Goal: Task Accomplishment & Management: Manage account settings

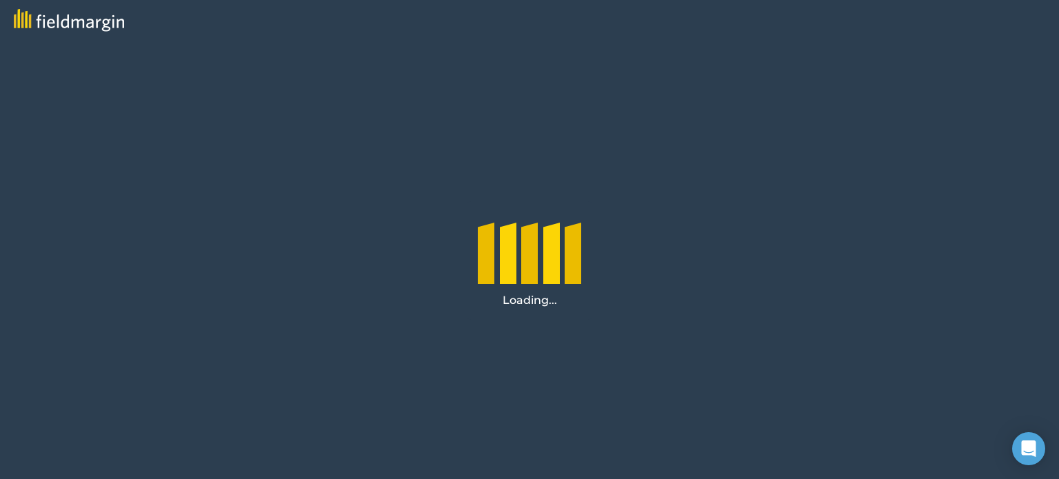
click at [709, 314] on div "Loading..." at bounding box center [529, 260] width 1059 height 438
click at [949, 198] on div "Loading..." at bounding box center [529, 260] width 1059 height 438
click at [772, 271] on div "Loading..." at bounding box center [529, 260] width 1059 height 438
click at [575, 258] on div at bounding box center [573, 275] width 17 height 69
click at [1025, 446] on icon "Open Intercom Messenger" at bounding box center [1028, 449] width 16 height 18
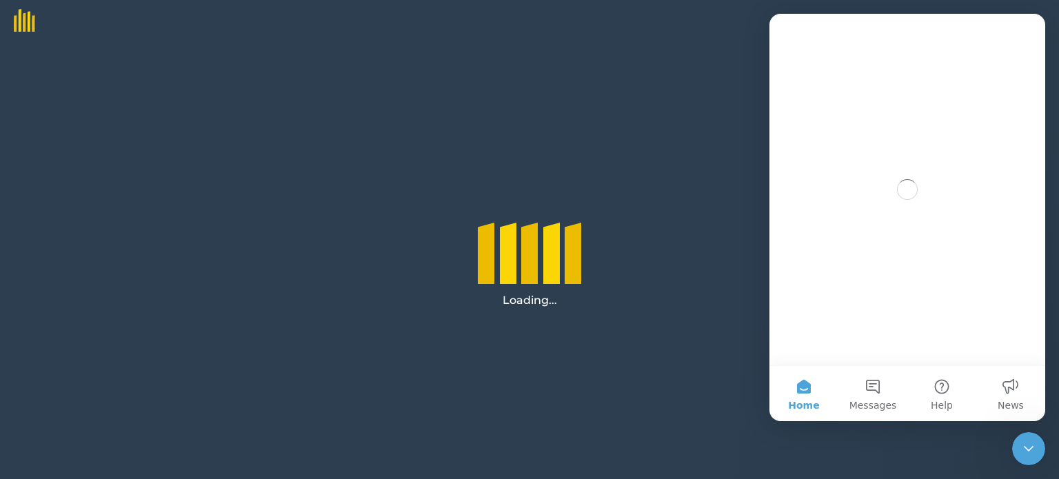
click at [687, 323] on div "Loading..." at bounding box center [529, 260] width 1059 height 438
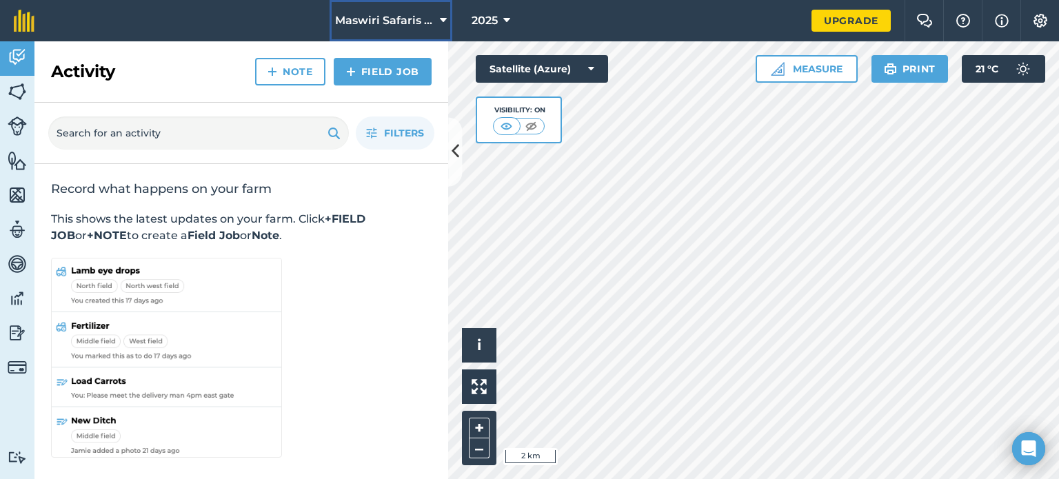
click at [433, 24] on span "Maswiri Safaris Beskow lodge" at bounding box center [384, 20] width 99 height 17
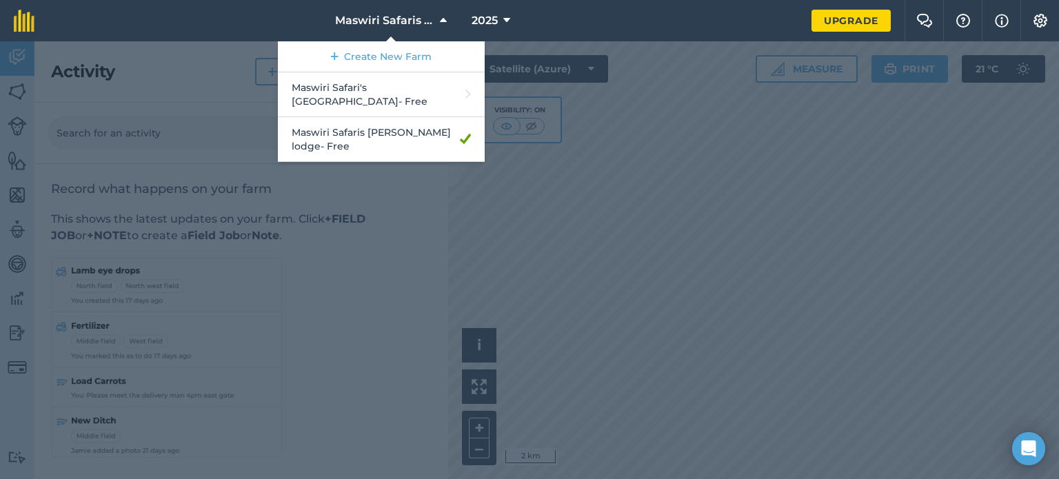
click at [649, 216] on div at bounding box center [529, 260] width 1059 height 438
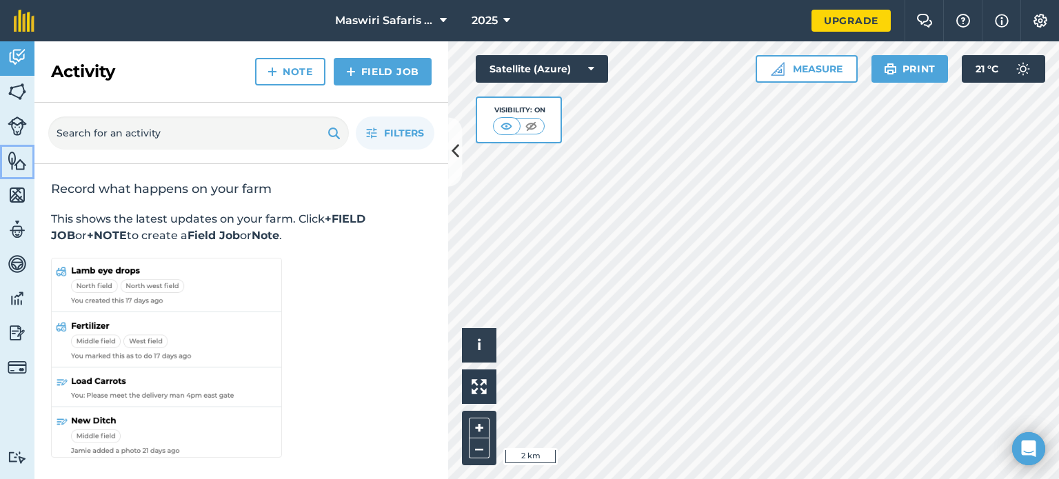
click at [14, 159] on img at bounding box center [17, 160] width 19 height 21
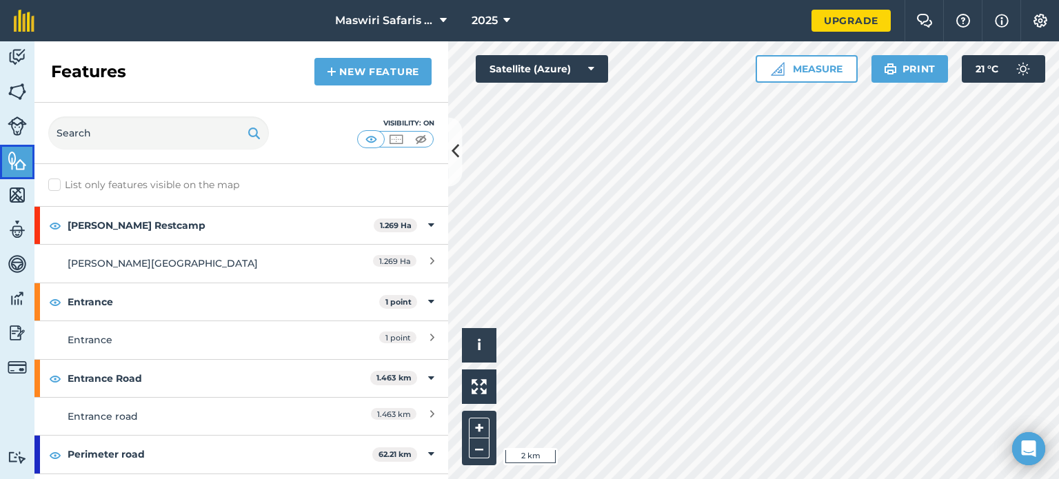
scroll to position [30, 0]
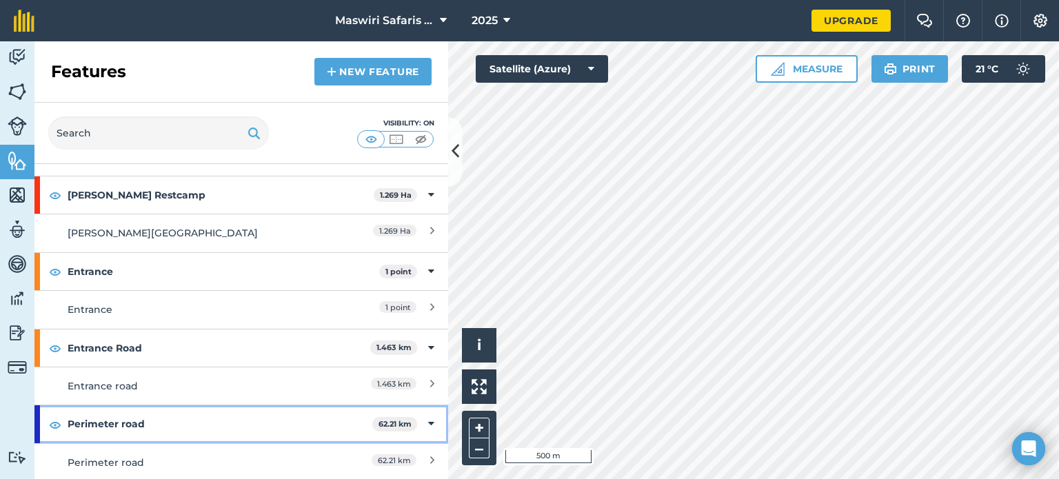
click at [414, 427] on div "Perimeter road 62.21 km" at bounding box center [241, 423] width 414 height 37
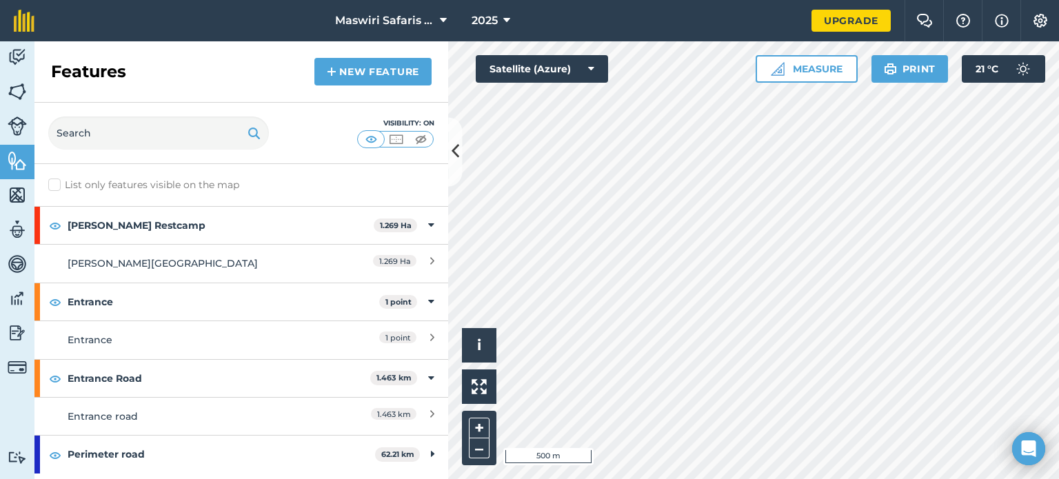
click at [408, 474] on div "List only features visible on the map Beskow Restcamp 1.269 Ha Beskow Lodge 1.2…" at bounding box center [241, 321] width 414 height 315
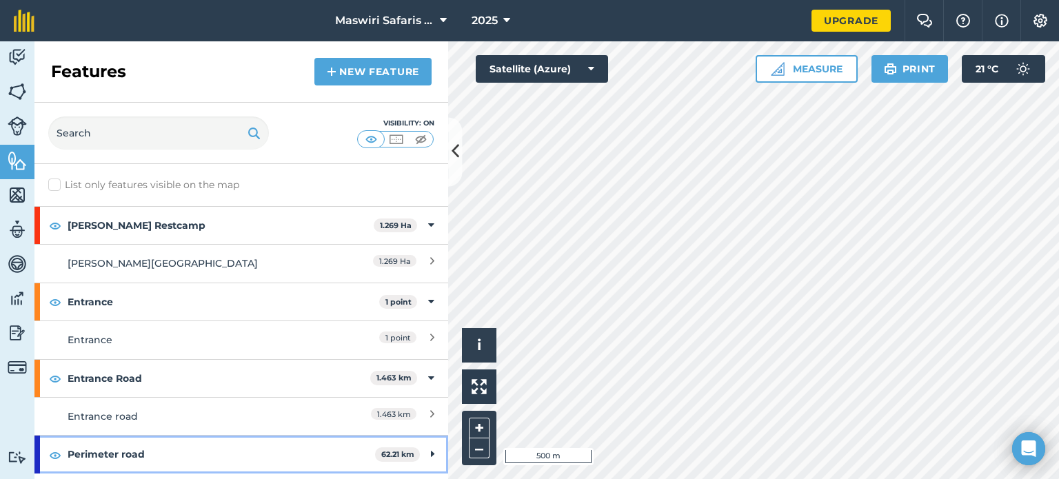
click at [404, 460] on span "62.21 km" at bounding box center [397, 454] width 45 height 14
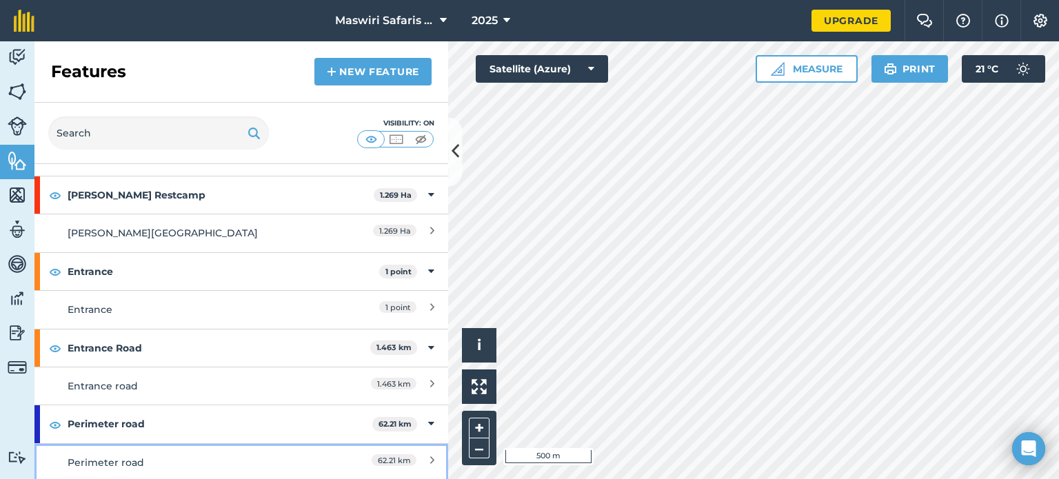
click at [430, 465] on icon at bounding box center [432, 462] width 4 height 15
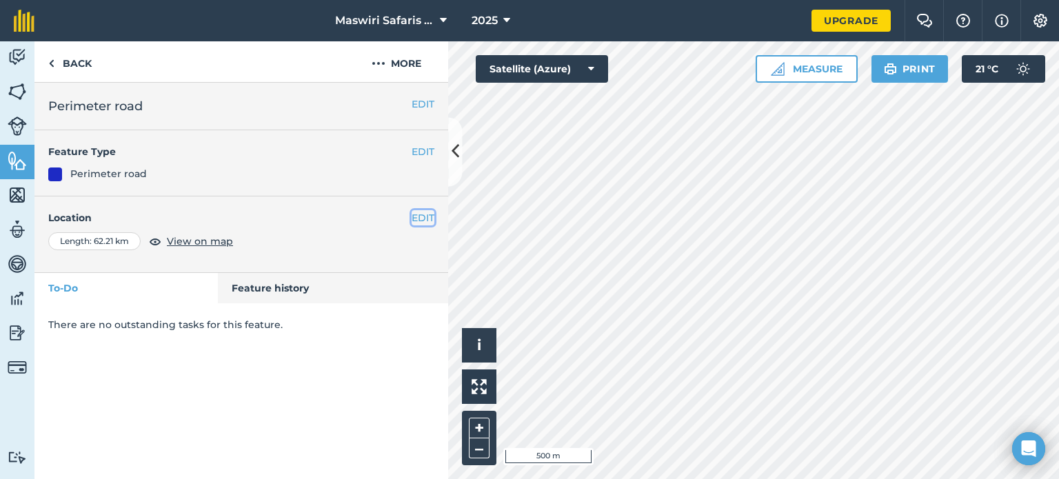
click at [419, 213] on button "EDIT" at bounding box center [423, 217] width 23 height 15
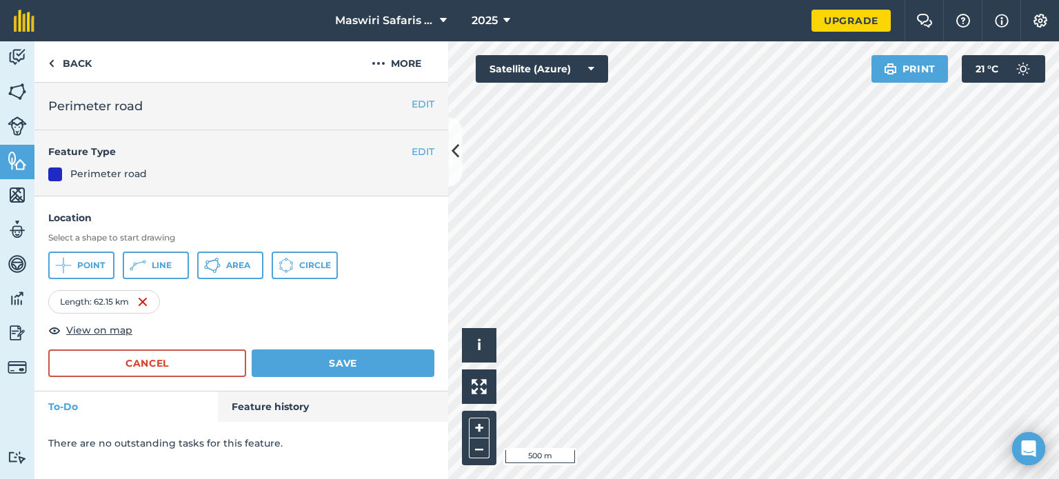
click at [411, 279] on div "Activity Fields Livestock Features Maps Team Vehicles Data Reporting Billing Tu…" at bounding box center [529, 260] width 1059 height 438
click at [454, 149] on icon at bounding box center [456, 152] width 8 height 24
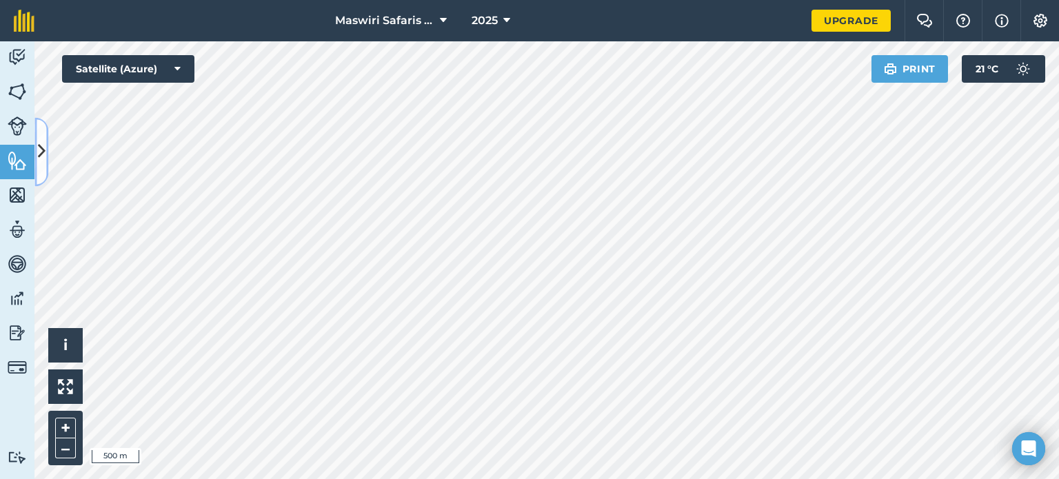
click at [42, 164] on button at bounding box center [41, 151] width 14 height 69
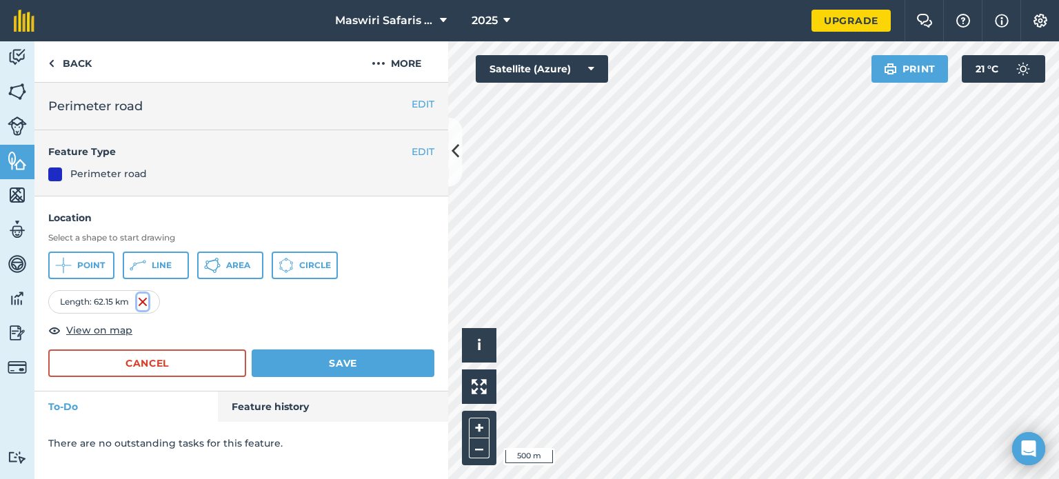
click at [140, 301] on img at bounding box center [142, 302] width 11 height 17
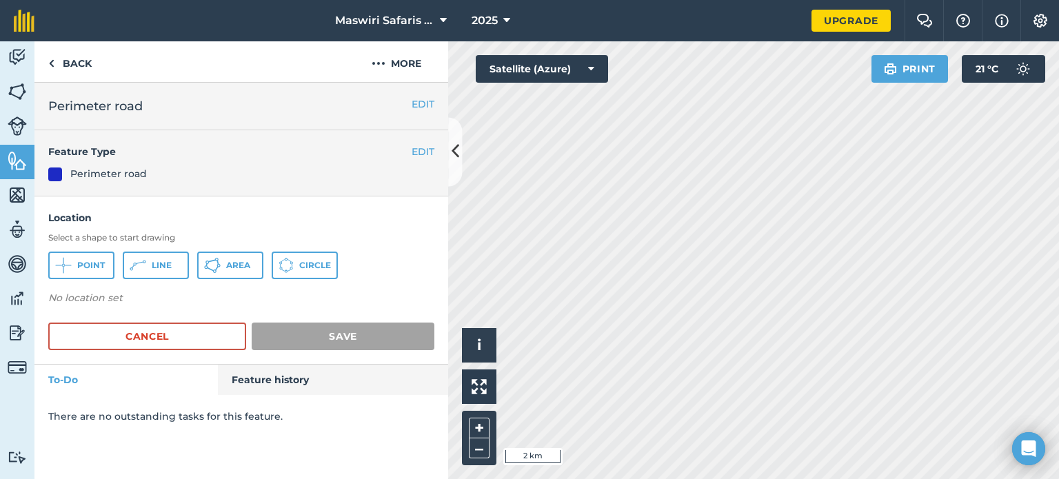
click at [764, 478] on html "Maswiri Safaris Beskow lodge 2025 Upgrade Farm Chat Help Info Settings Map prin…" at bounding box center [529, 239] width 1059 height 479
click at [148, 257] on button "Line" at bounding box center [156, 266] width 66 height 28
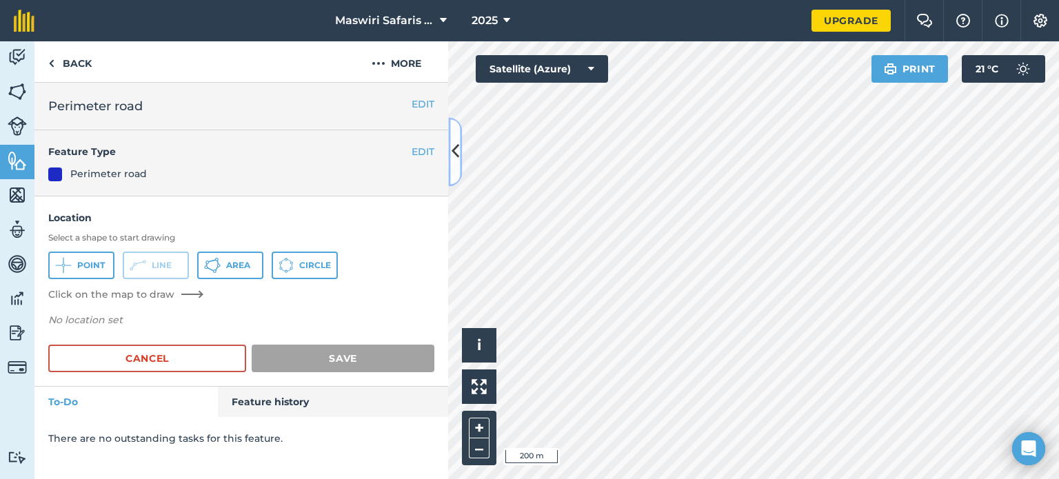
click at [461, 165] on button at bounding box center [455, 151] width 14 height 69
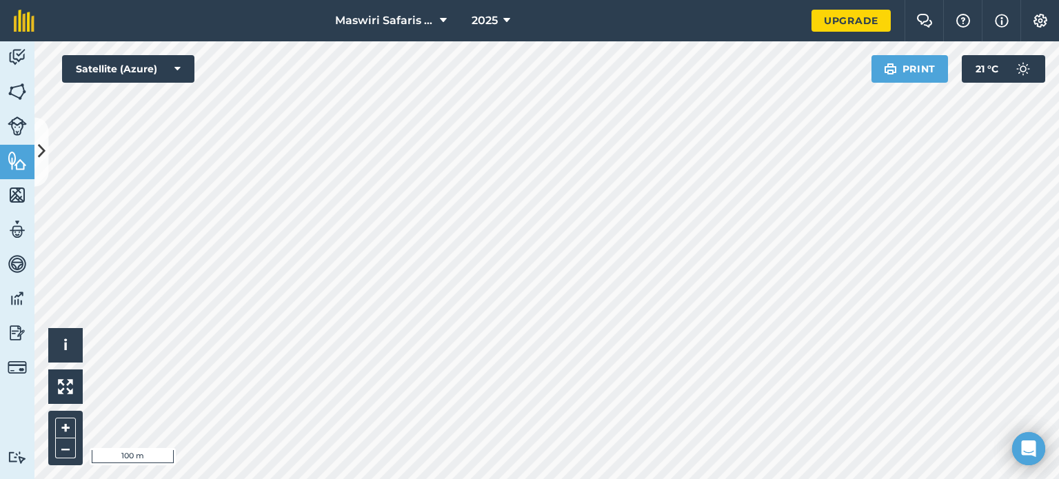
click at [549, 478] on html "Maswiri Safaris Beskow lodge 2025 Upgrade Farm Chat Help Info Settings Map prin…" at bounding box center [529, 239] width 1059 height 479
click at [37, 168] on button at bounding box center [41, 151] width 14 height 69
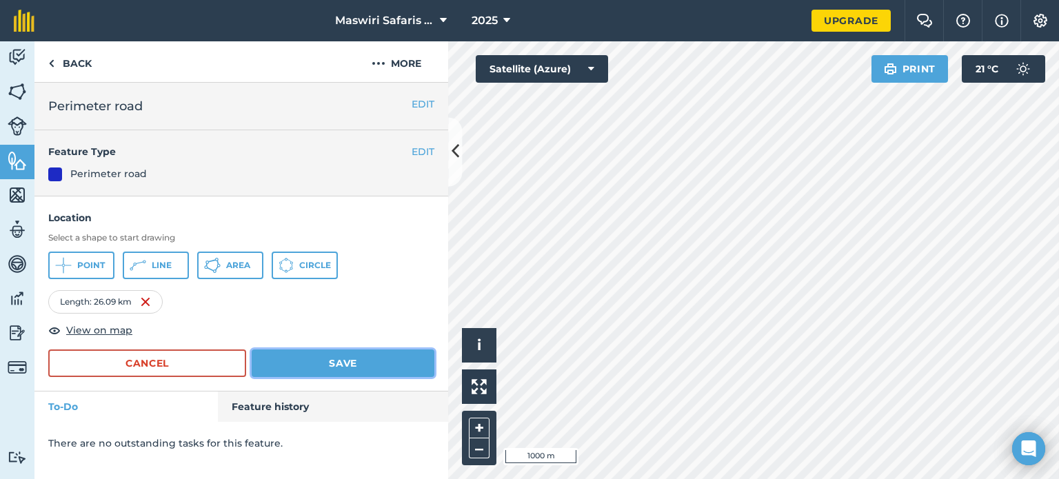
click at [414, 369] on button "Save" at bounding box center [343, 364] width 183 height 28
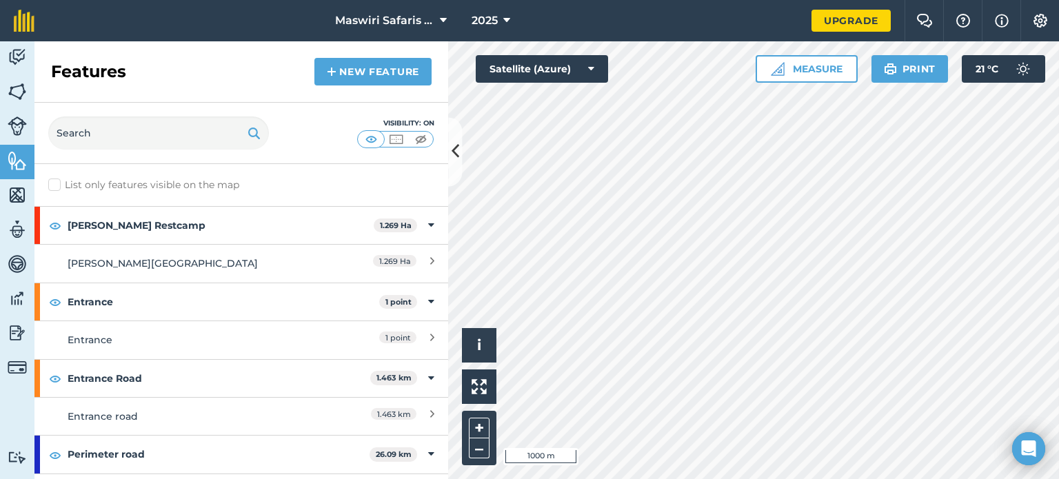
click at [448, 162] on div at bounding box center [753, 260] width 611 height 438
click at [461, 151] on button at bounding box center [455, 151] width 14 height 69
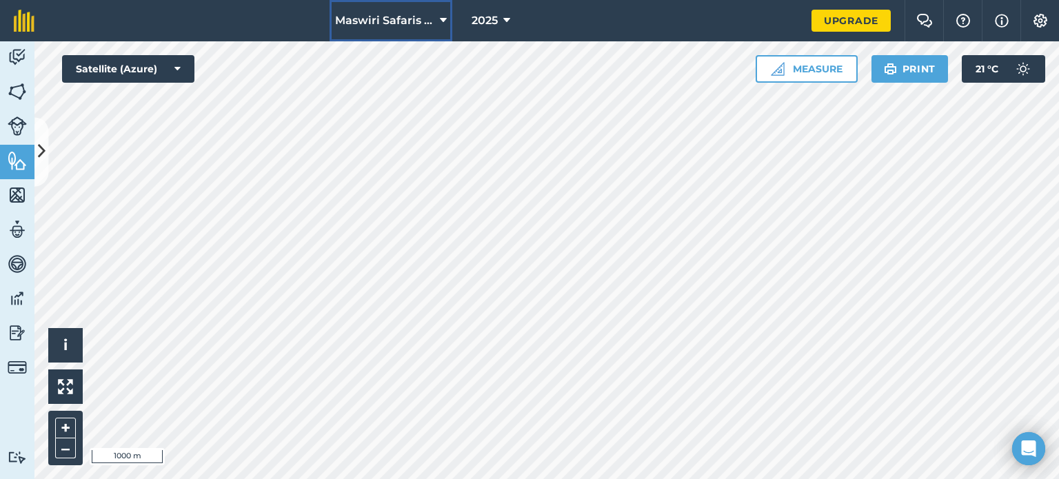
click at [441, 24] on icon at bounding box center [443, 20] width 7 height 17
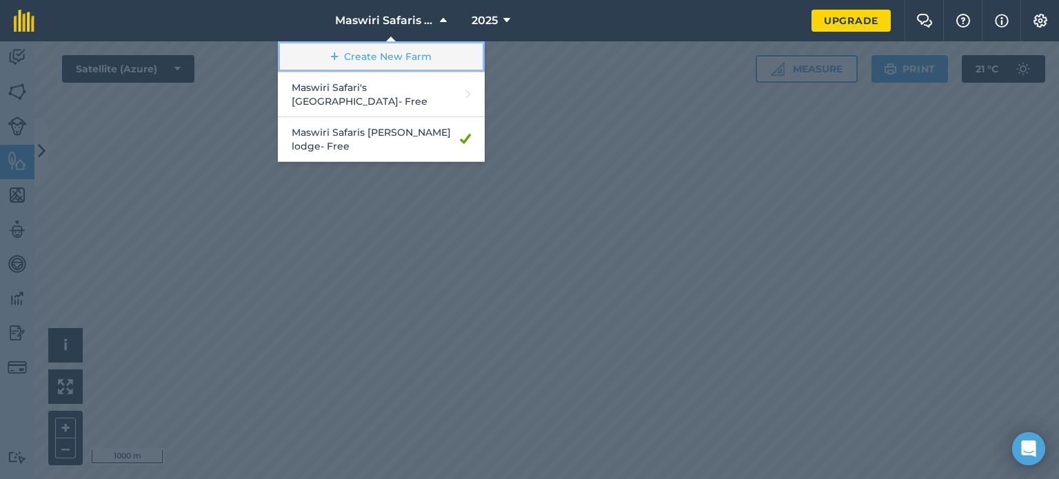
click at [432, 52] on link "Create New Farm" at bounding box center [381, 56] width 207 height 31
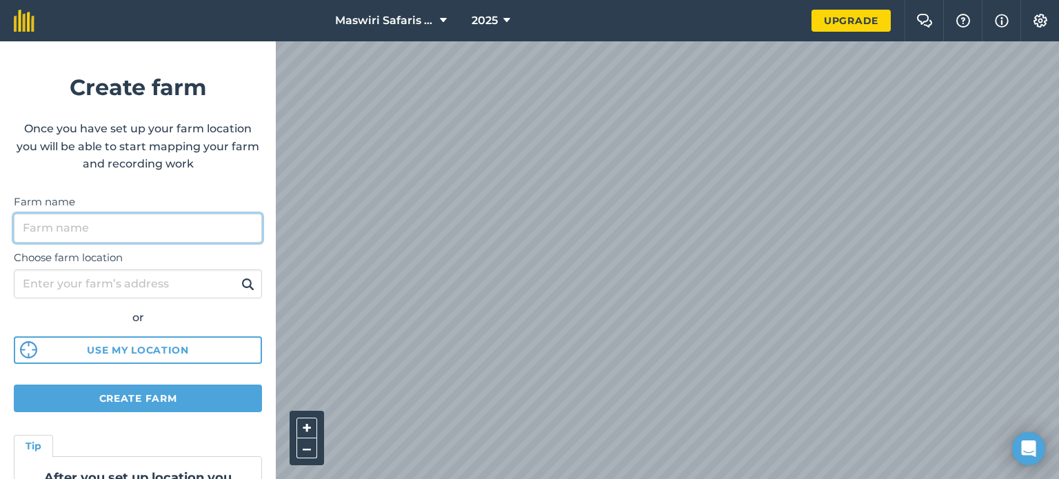
click at [180, 236] on input "Farm name" at bounding box center [138, 228] width 248 height 29
click at [40, 232] on input "Mawiri" at bounding box center [138, 228] width 248 height 29
click at [89, 225] on input "Maswiri" at bounding box center [138, 228] width 248 height 29
click at [237, 275] on button at bounding box center [247, 284] width 21 height 18
click at [113, 227] on input "Maswiri safari's islet" at bounding box center [138, 228] width 248 height 29
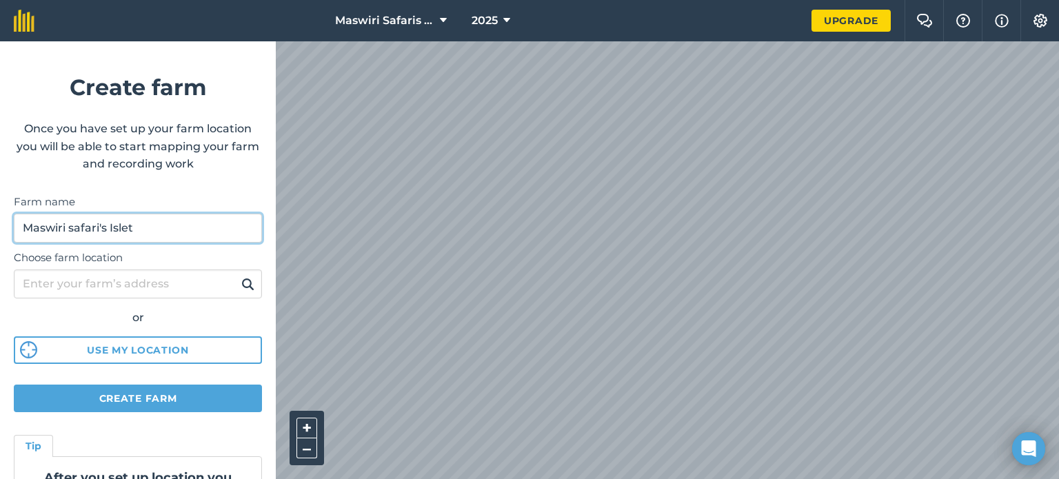
type input "Maswiri safari's Islet"
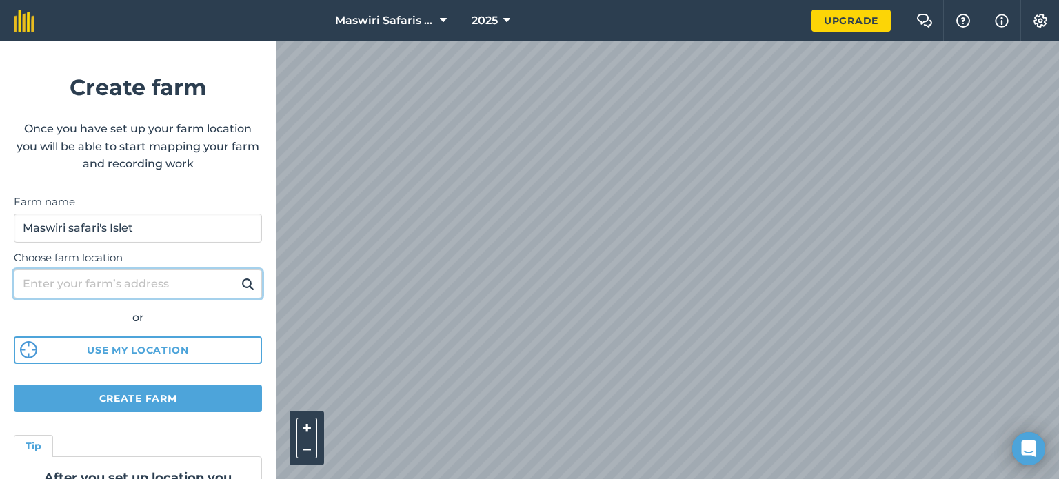
click at [116, 286] on input "Choose farm location" at bounding box center [138, 284] width 248 height 29
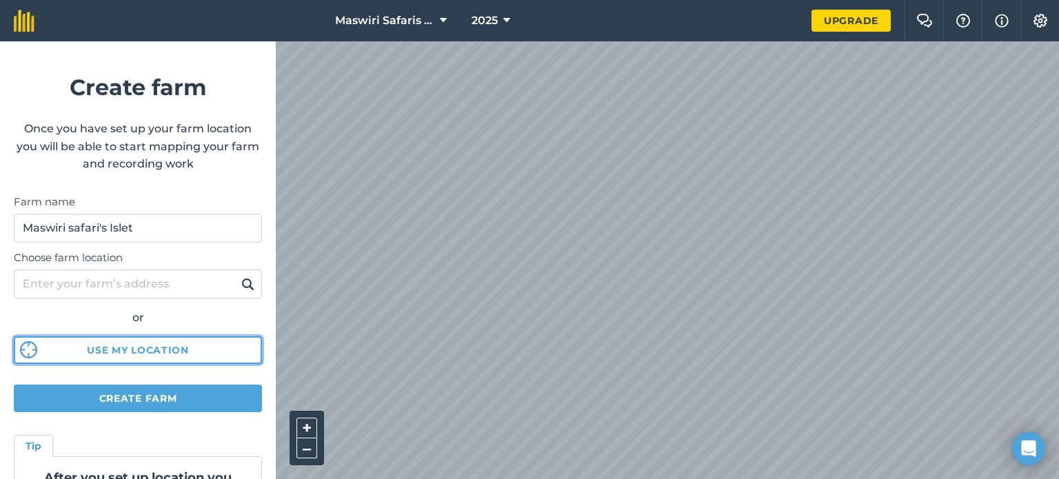
click at [223, 352] on button "Use my location" at bounding box center [138, 350] width 248 height 28
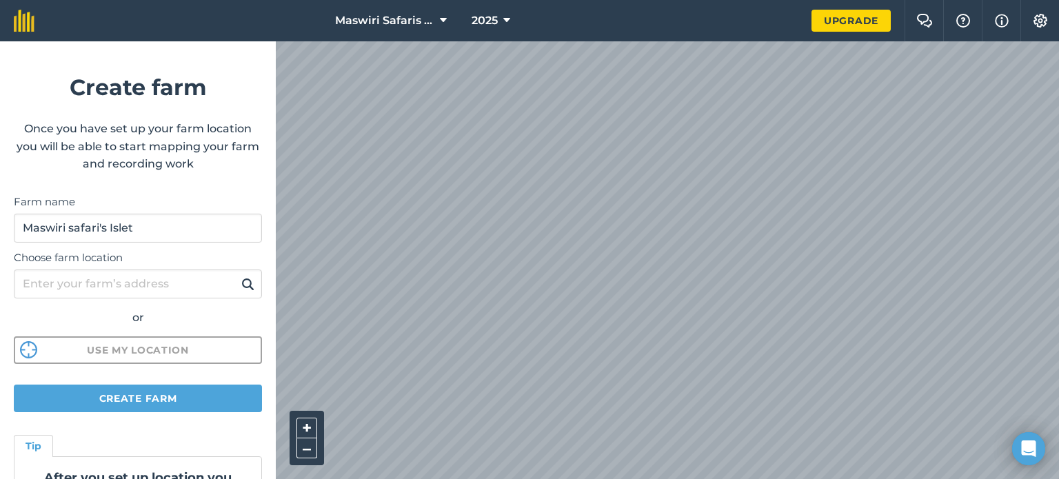
scroll to position [102, 0]
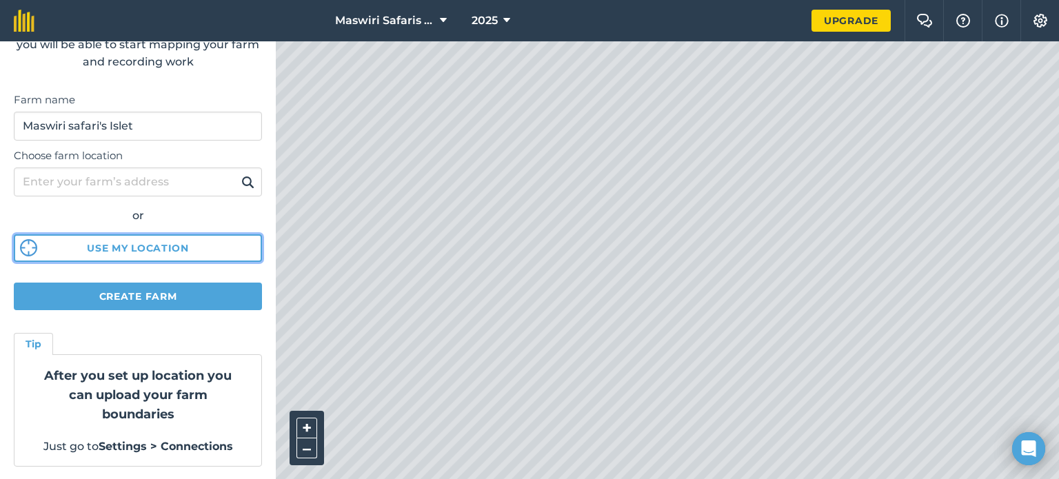
click at [211, 253] on button "Use my location" at bounding box center [138, 248] width 248 height 28
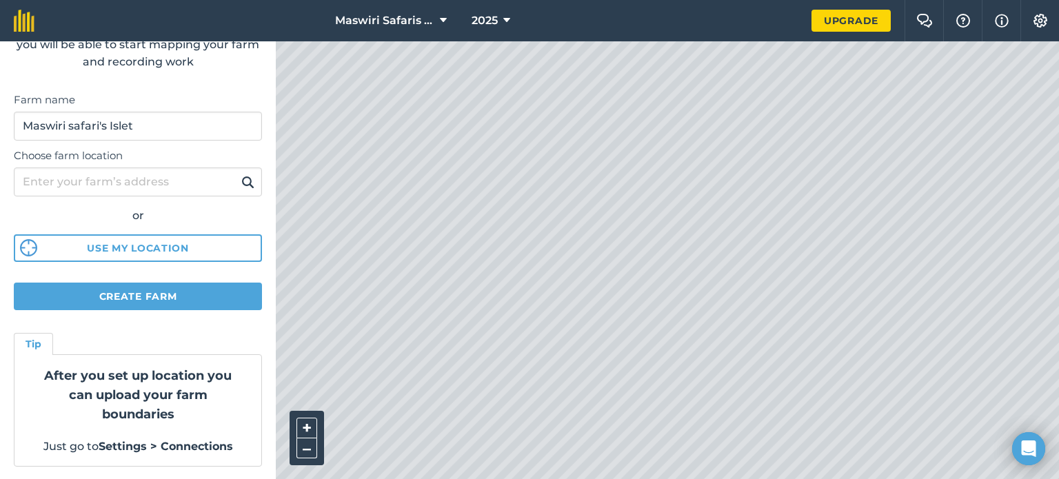
click at [659, 478] on html "Maswiri Safaris Beskow lodge 2025 Upgrade Farm Chat Help Info Settings Create f…" at bounding box center [529, 239] width 1059 height 479
click at [655, 478] on html "Maswiri Safaris Beskow lodge 2025 Upgrade Farm Chat Help Info Settings Create f…" at bounding box center [529, 239] width 1059 height 479
click at [678, 478] on html "Maswiri Safaris Beskow lodge 2025 Upgrade Farm Chat Help Info Settings Create f…" at bounding box center [529, 239] width 1059 height 479
click at [160, 180] on input "Choose farm location" at bounding box center [138, 182] width 248 height 29
type input "H"
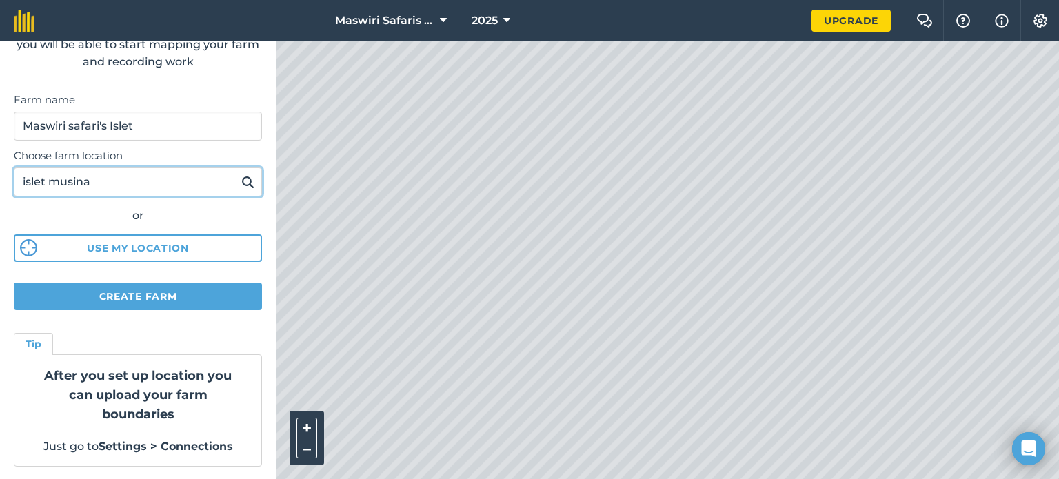
type input "islet musina"
click at [237, 173] on button at bounding box center [247, 182] width 21 height 18
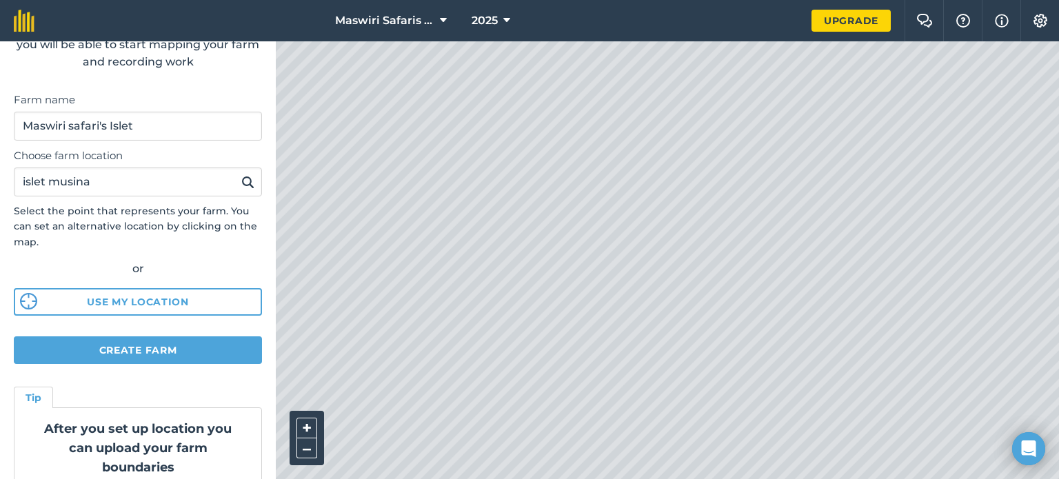
scroll to position [0, 0]
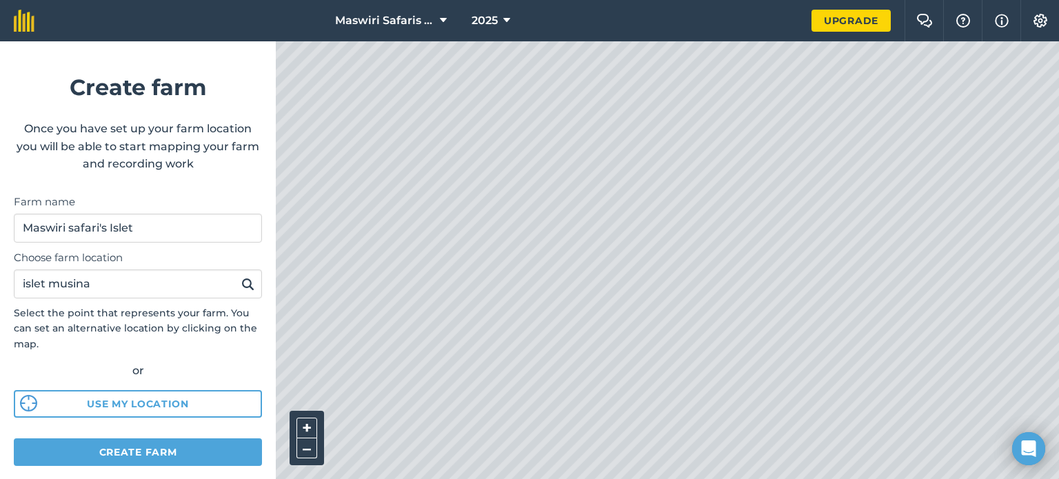
click at [657, 454] on div at bounding box center [667, 260] width 783 height 438
click at [167, 449] on button "Create farm" at bounding box center [138, 452] width 248 height 28
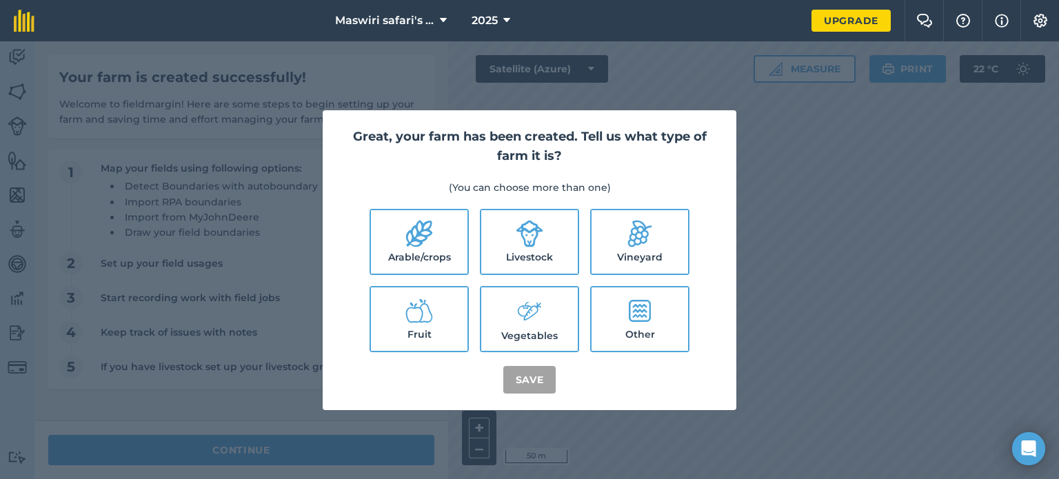
click at [649, 332] on label "Other" at bounding box center [640, 318] width 97 height 63
checkbox input "true"
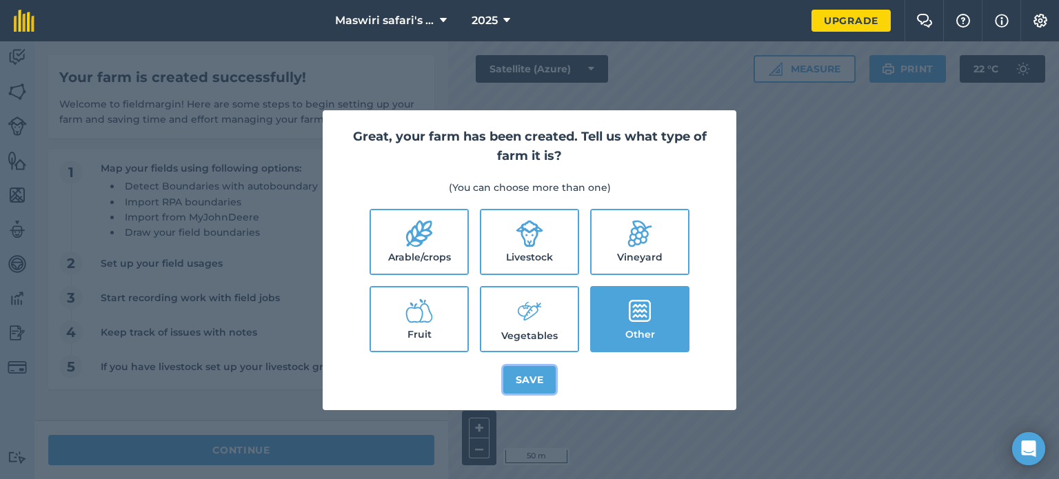
click at [524, 380] on button "Save" at bounding box center [529, 380] width 53 height 28
click at [590, 420] on div "Great, your farm has been created. Tell us what type of farm it is? (You can ch…" at bounding box center [529, 260] width 1059 height 438
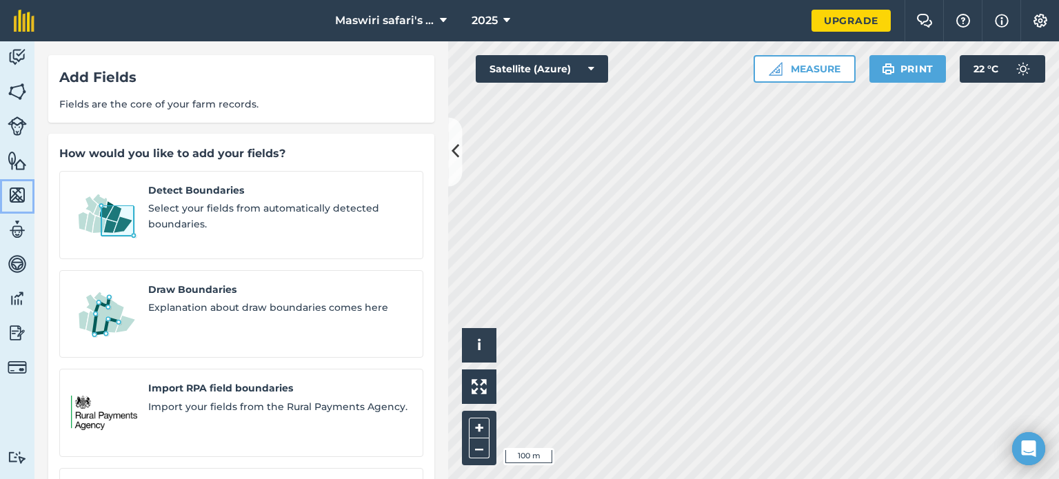
click at [15, 197] on img at bounding box center [17, 195] width 19 height 21
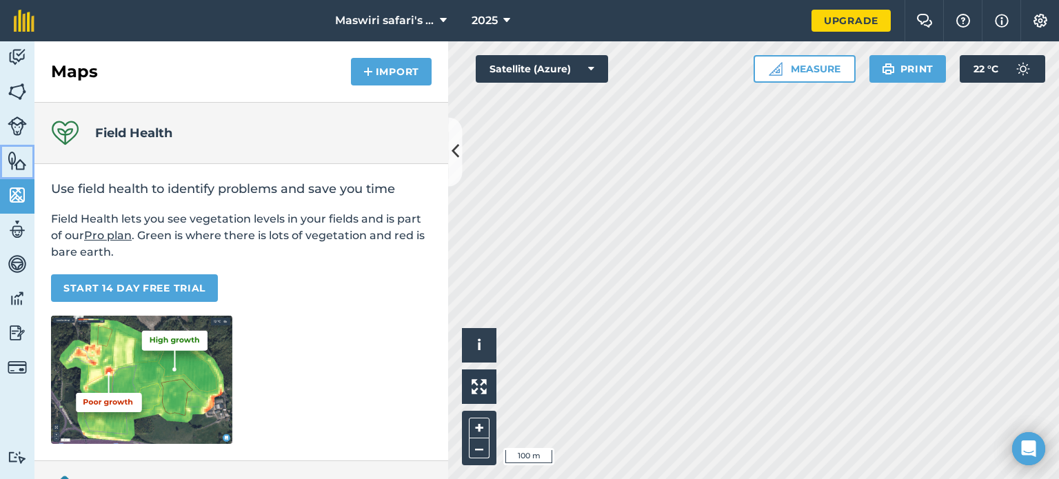
click at [13, 162] on img at bounding box center [17, 160] width 19 height 21
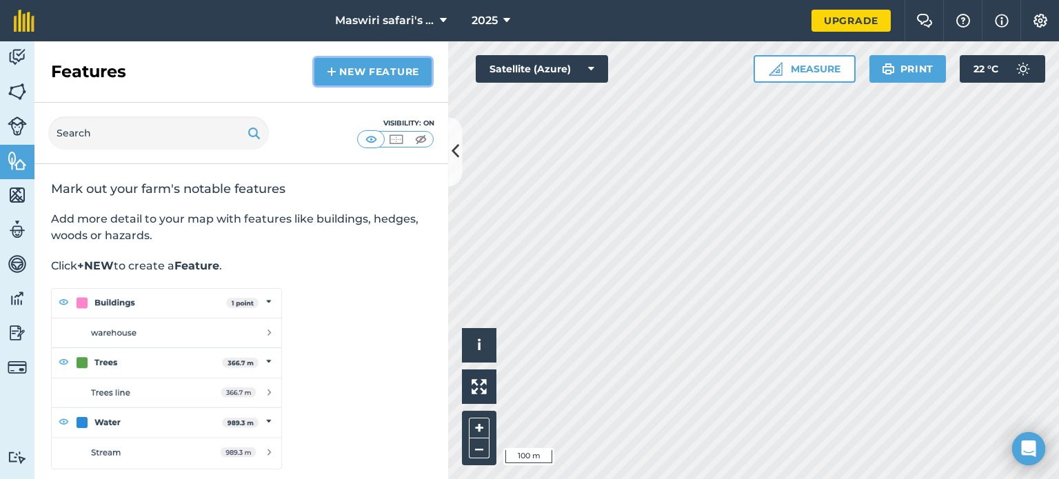
click at [368, 64] on link "New feature" at bounding box center [372, 72] width 117 height 28
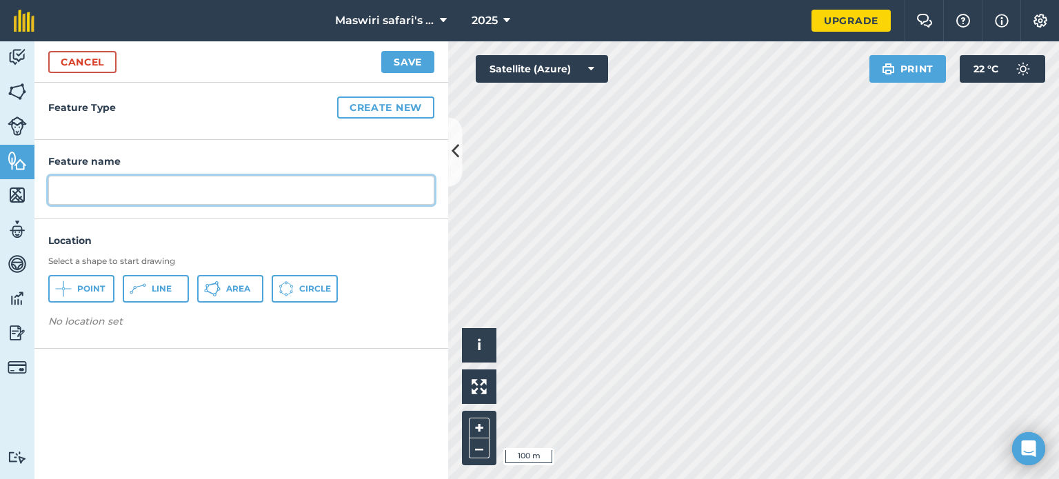
click at [237, 193] on input "text" at bounding box center [241, 190] width 386 height 29
click at [71, 190] on input "Petimeter" at bounding box center [241, 190] width 386 height 29
click at [165, 195] on input "Perimeter" at bounding box center [241, 190] width 386 height 29
type input "Perimeter Road"
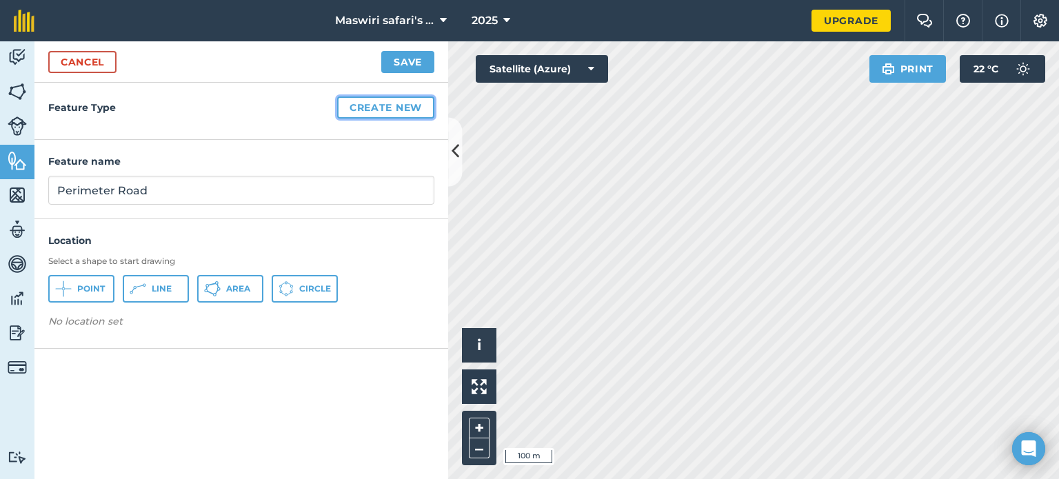
click at [388, 112] on button "Create new" at bounding box center [385, 108] width 97 height 22
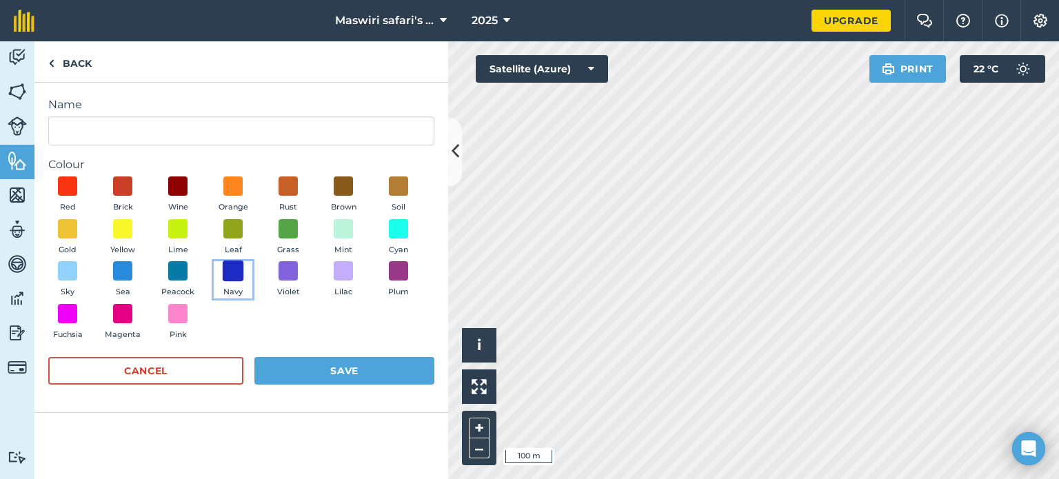
click at [234, 272] on span at bounding box center [233, 271] width 21 height 21
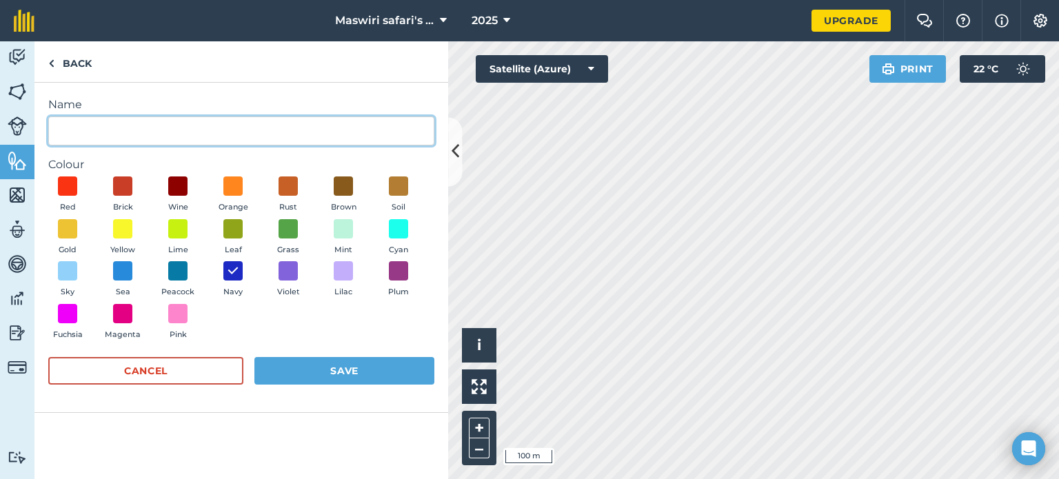
click at [179, 127] on input "Name" at bounding box center [241, 131] width 386 height 29
type input "Perimeter road"
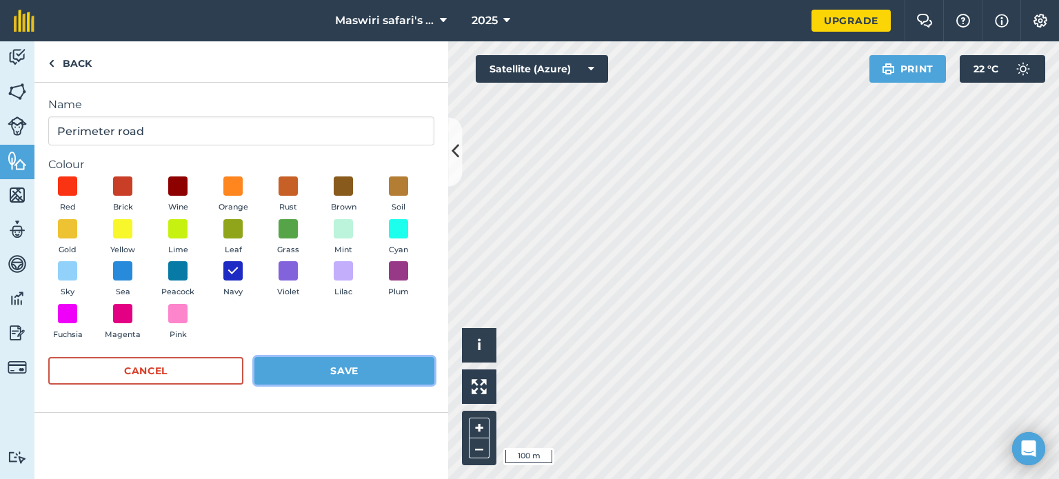
click at [395, 370] on button "Save" at bounding box center [344, 371] width 180 height 28
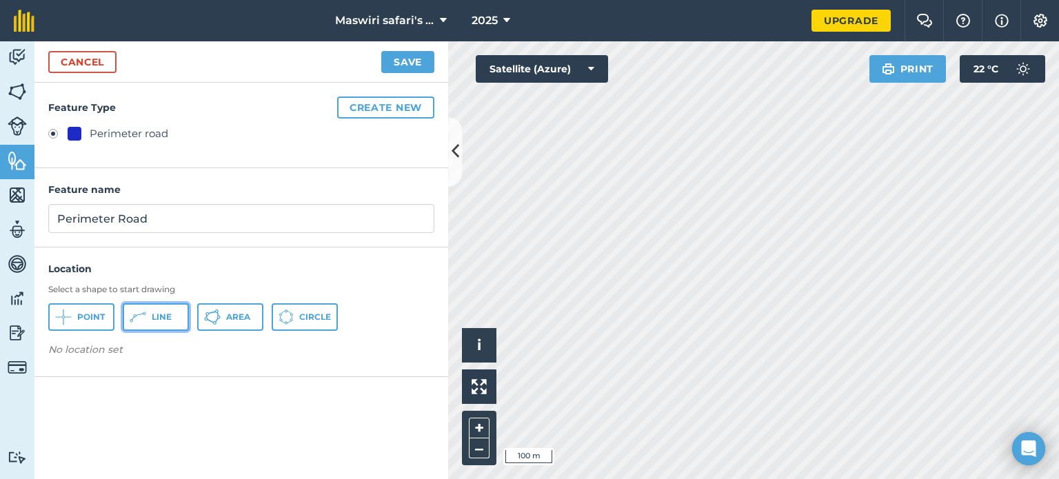
click at [173, 316] on button "Line" at bounding box center [156, 317] width 66 height 28
click at [143, 351] on img at bounding box center [143, 353] width 11 height 17
click at [160, 319] on span "Line" at bounding box center [162, 317] width 20 height 11
click at [901, 0] on html "Maswiri safari's Islet 2025 Upgrade Farm Chat Help Info Settings Map printing i…" at bounding box center [529, 239] width 1059 height 479
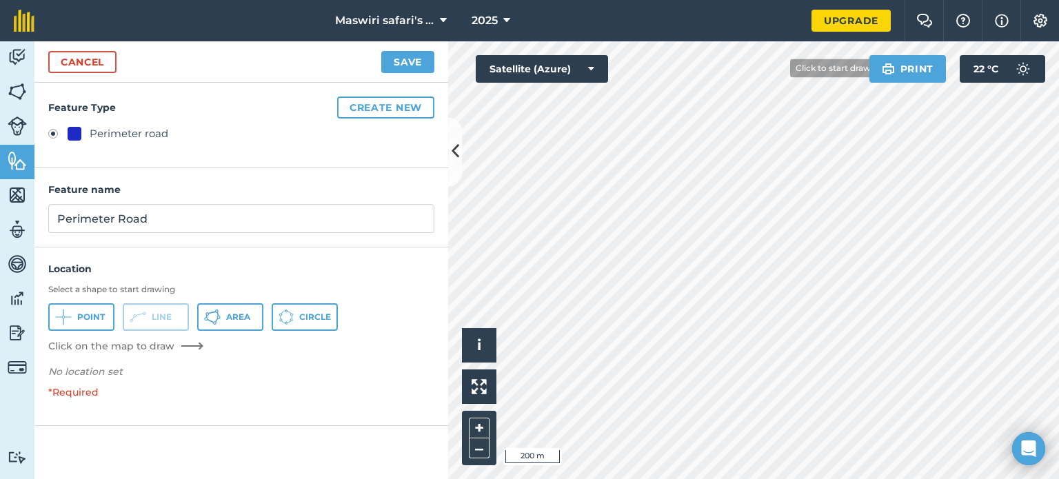
click at [806, 6] on div "Maswiri safari's Islet 2025 Upgrade Farm Chat Help Info Settings Map printing i…" at bounding box center [529, 239] width 1059 height 479
click at [706, 20] on div "Maswiri safari's Islet 2025 Upgrade Farm Chat Help Info Settings Map printing i…" at bounding box center [529, 239] width 1059 height 479
click at [699, 1] on div "Maswiri safari's Islet 2025 Upgrade Farm Chat Help Info Settings Map printing i…" at bounding box center [529, 239] width 1059 height 479
click at [780, 478] on html "Maswiri safari's Islet 2025 Upgrade Farm Chat Help Info Settings Map printing i…" at bounding box center [529, 239] width 1059 height 479
click at [794, 478] on html "Maswiri safari's Islet 2025 Upgrade Farm Chat Help Info Settings Map printing i…" at bounding box center [529, 239] width 1059 height 479
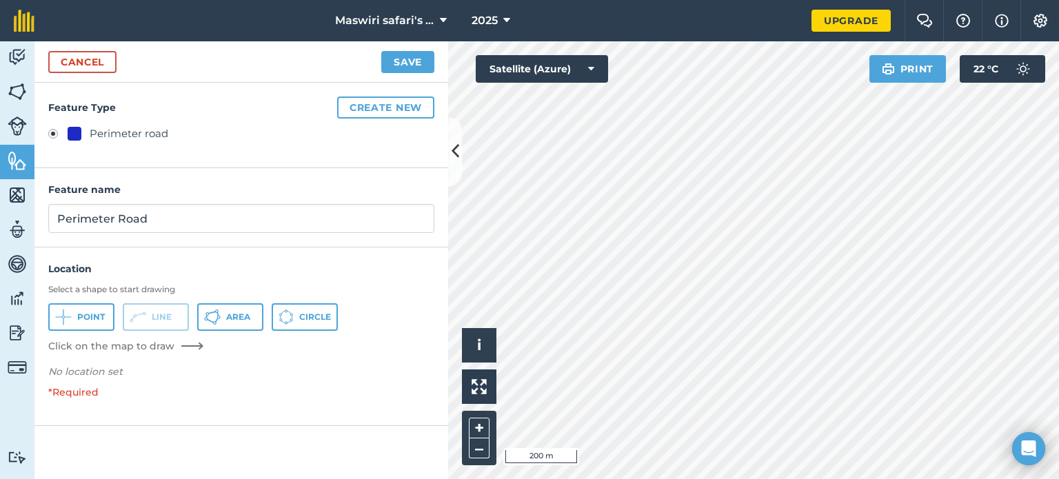
click at [779, 478] on html "Maswiri safari's Islet 2025 Upgrade Farm Chat Help Info Settings Map printing i…" at bounding box center [529, 239] width 1059 height 479
click at [758, 16] on div "Maswiri safari's Islet 2025 Upgrade Farm Chat Help Info Settings Map printing i…" at bounding box center [529, 239] width 1059 height 479
click at [790, 478] on html "Maswiri safari's Islet 2025 Upgrade Farm Chat Help Info Settings Map printing i…" at bounding box center [529, 239] width 1059 height 479
click at [785, 478] on html "Maswiri safari's Islet 2025 Upgrade Farm Chat Help Info Settings Map printing i…" at bounding box center [529, 239] width 1059 height 479
click at [802, 478] on html "Maswiri safari's Islet 2025 Upgrade Farm Chat Help Info Settings Map printing i…" at bounding box center [529, 239] width 1059 height 479
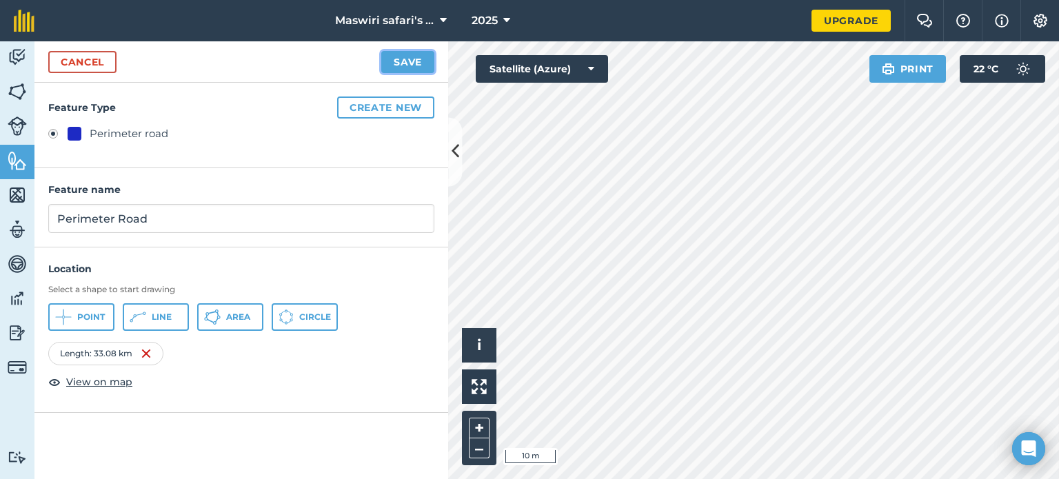
click at [393, 64] on button "Save" at bounding box center [407, 62] width 53 height 22
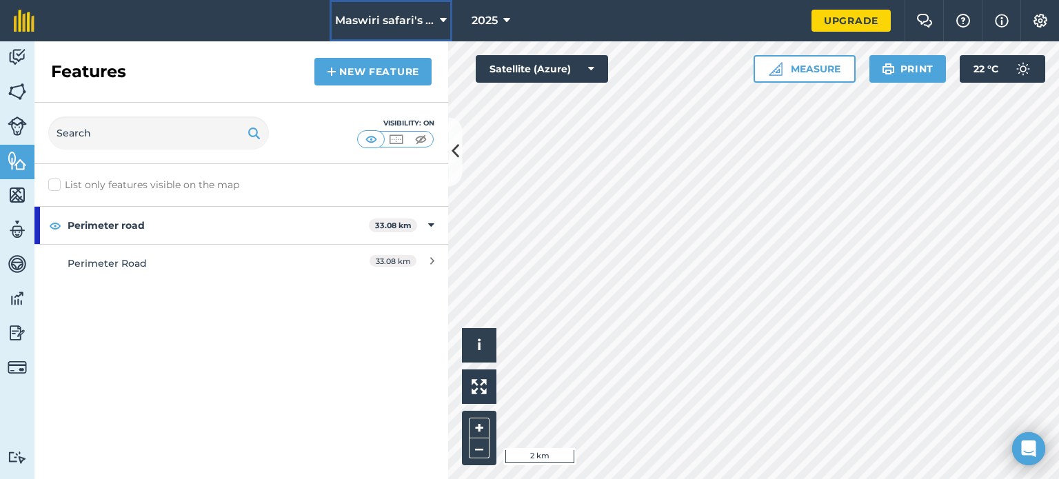
click at [441, 20] on icon at bounding box center [443, 20] width 7 height 17
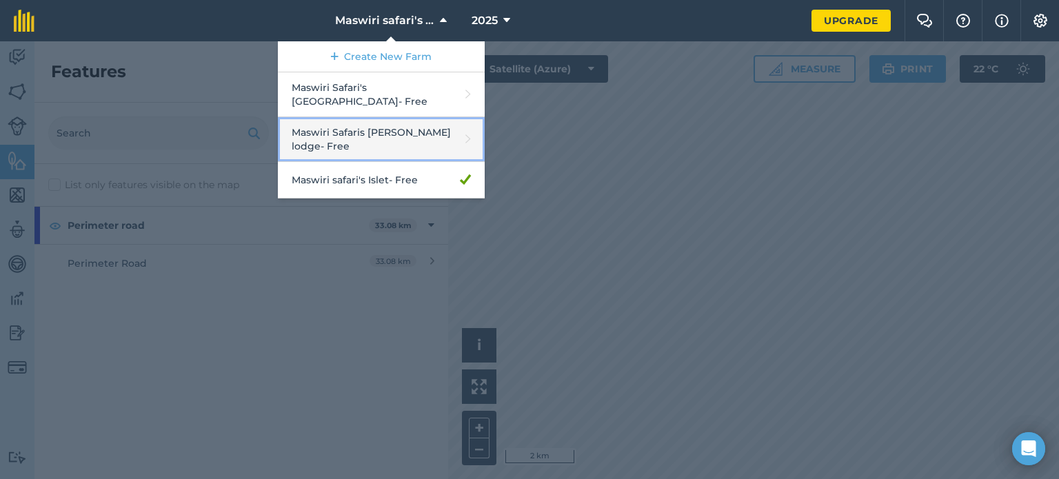
click at [442, 143] on link "Maswiri Safaris Beskow lodge - Free" at bounding box center [381, 139] width 207 height 45
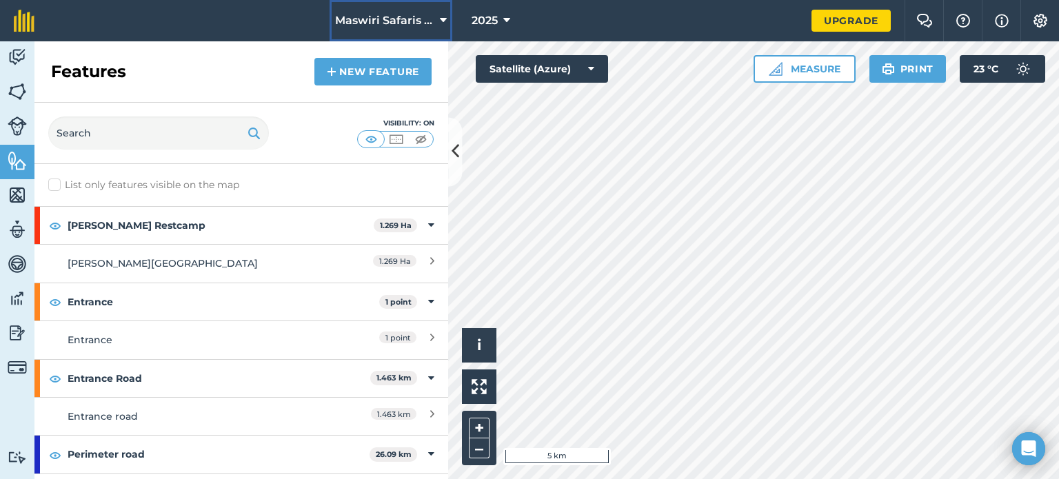
click at [412, 17] on span "Maswiri Safaris Beskow lodge" at bounding box center [384, 20] width 99 height 17
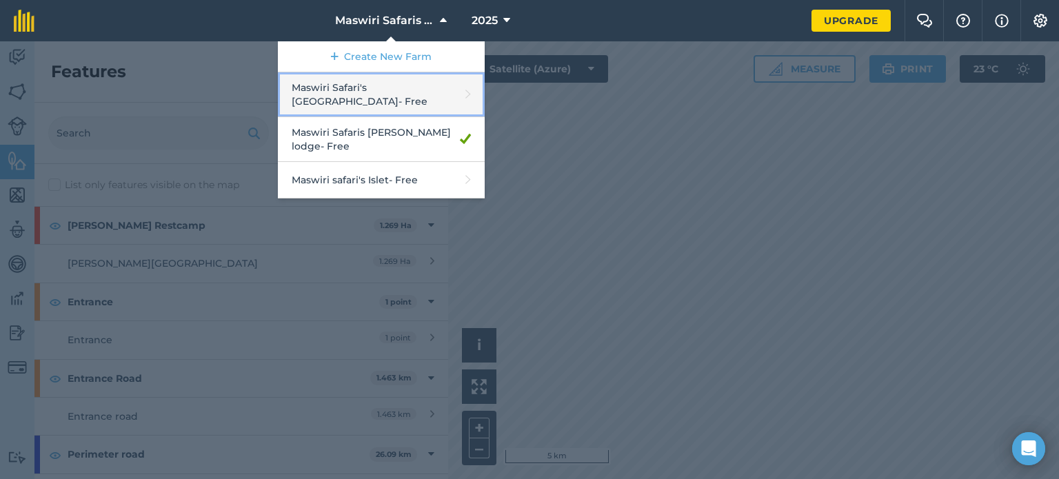
click at [422, 103] on link "Maswiri Safari's Hayoma Lodge - Free" at bounding box center [381, 94] width 207 height 45
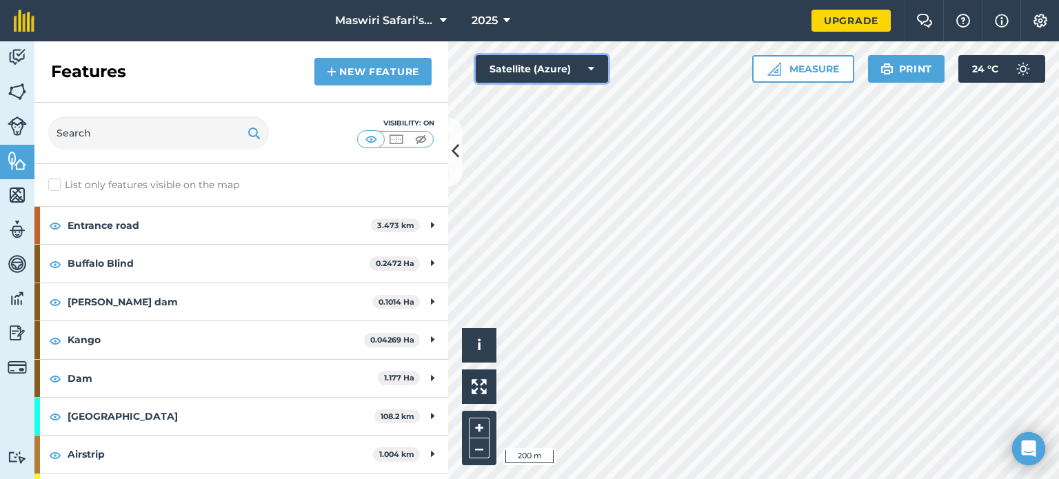
click at [577, 65] on button "Satellite (Azure)" at bounding box center [542, 69] width 132 height 28
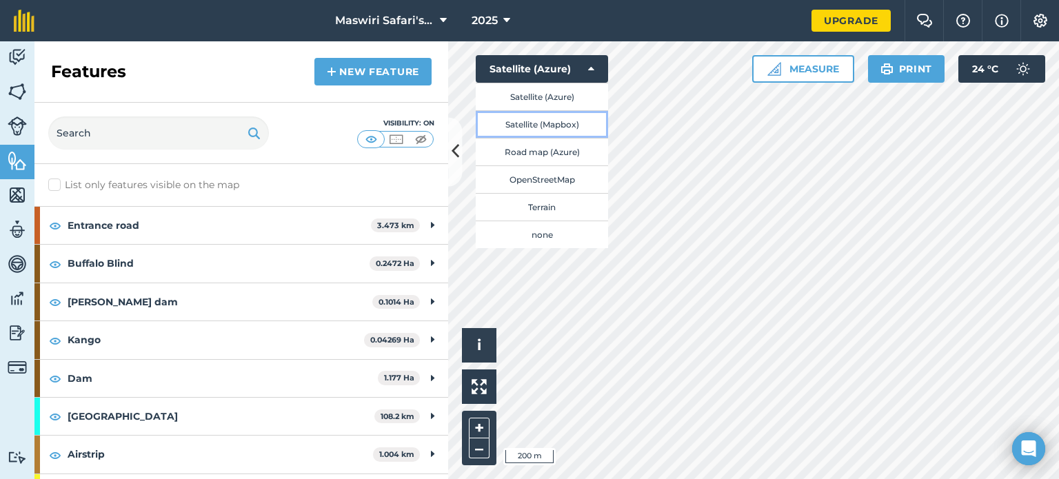
click at [573, 123] on button "Satellite (Mapbox)" at bounding box center [542, 124] width 132 height 28
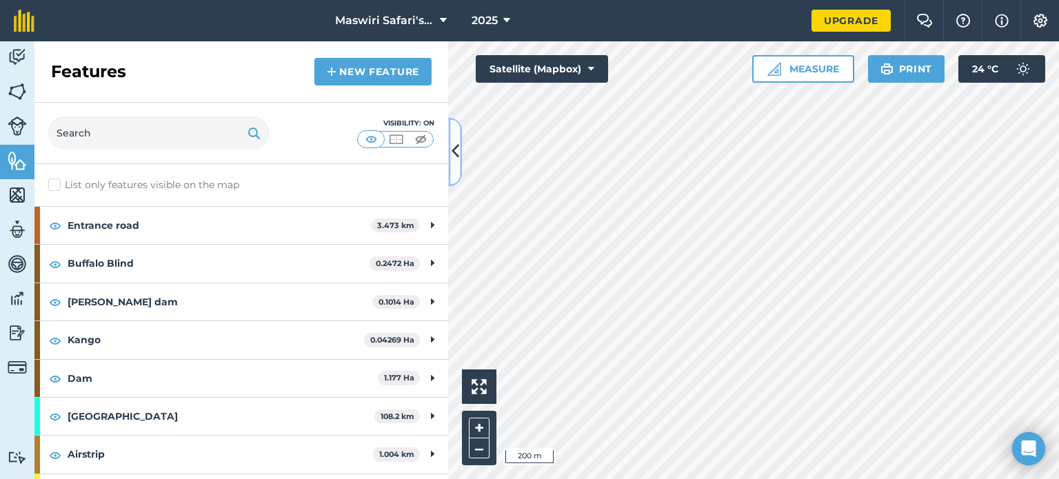
click at [455, 156] on icon at bounding box center [456, 152] width 8 height 24
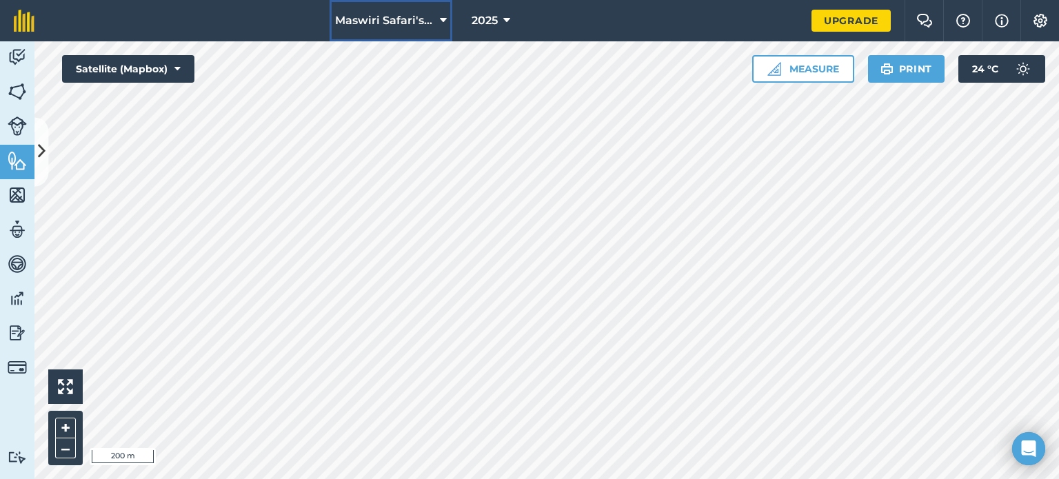
click at [436, 14] on button "Maswiri Safari's Hayoma Lodge" at bounding box center [391, 20] width 123 height 41
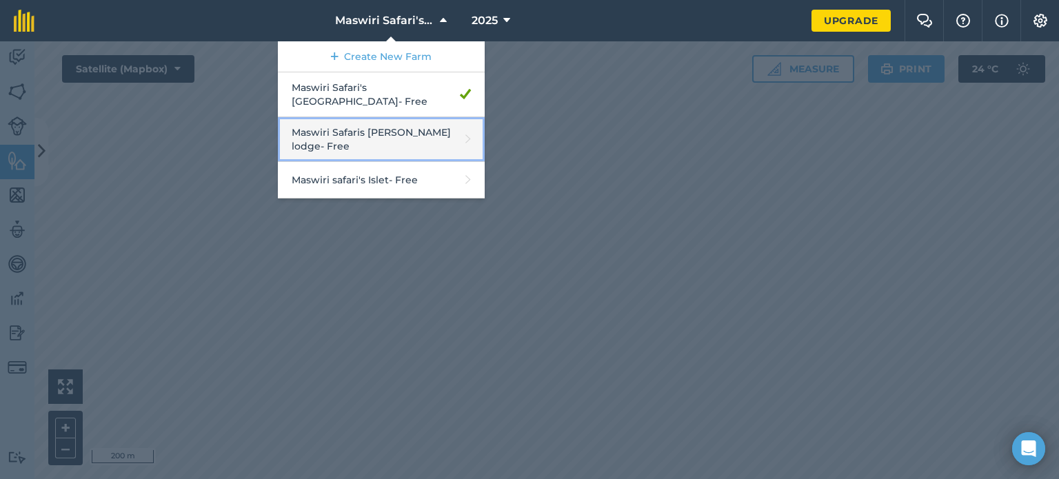
click at [412, 130] on link "Maswiri Safaris Beskow lodge - Free" at bounding box center [381, 139] width 207 height 45
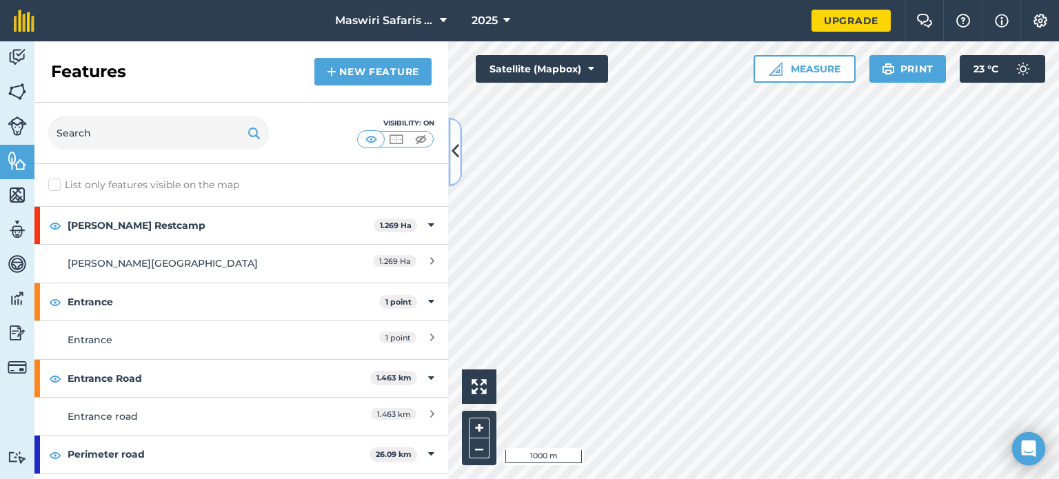
click at [454, 157] on icon at bounding box center [456, 152] width 8 height 24
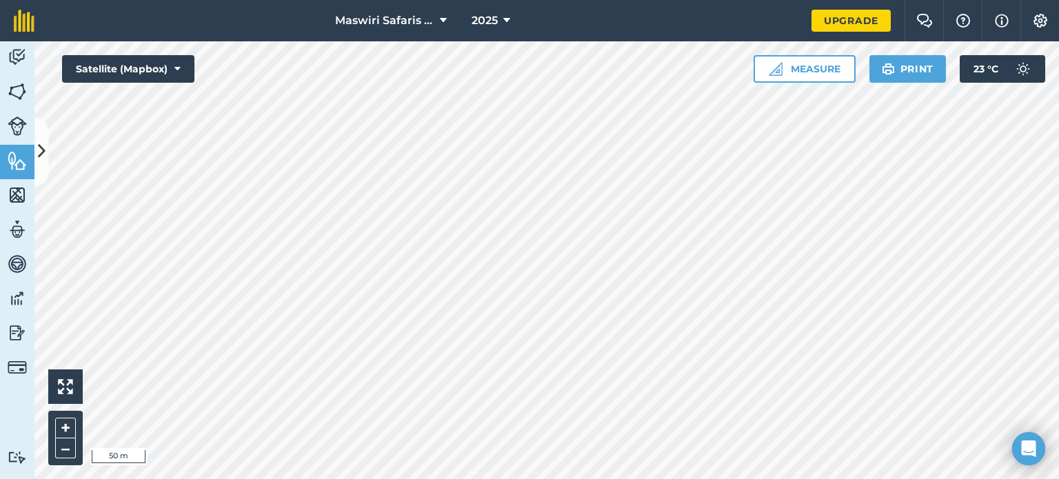
click at [493, 478] on html "Maswiri Safaris Beskow lodge 2025 Upgrade Farm Chat Help Info Settings Map prin…" at bounding box center [529, 239] width 1059 height 479
click at [39, 170] on button at bounding box center [41, 151] width 14 height 69
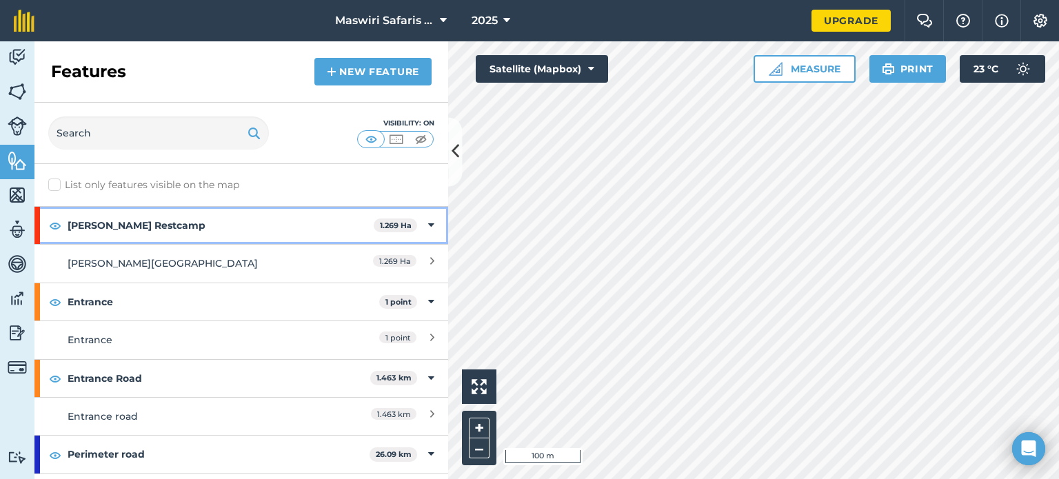
click at [428, 222] on icon at bounding box center [431, 225] width 6 height 15
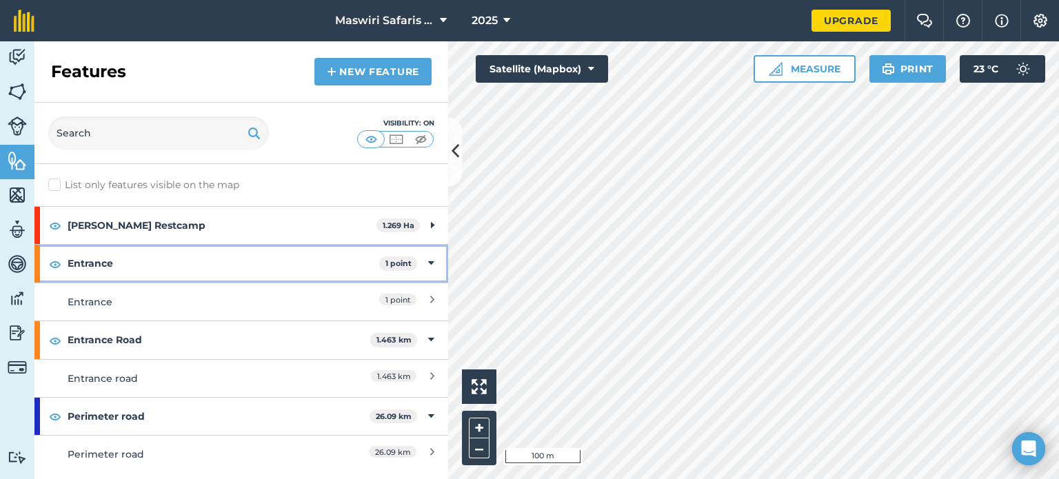
click at [433, 264] on icon at bounding box center [431, 263] width 6 height 15
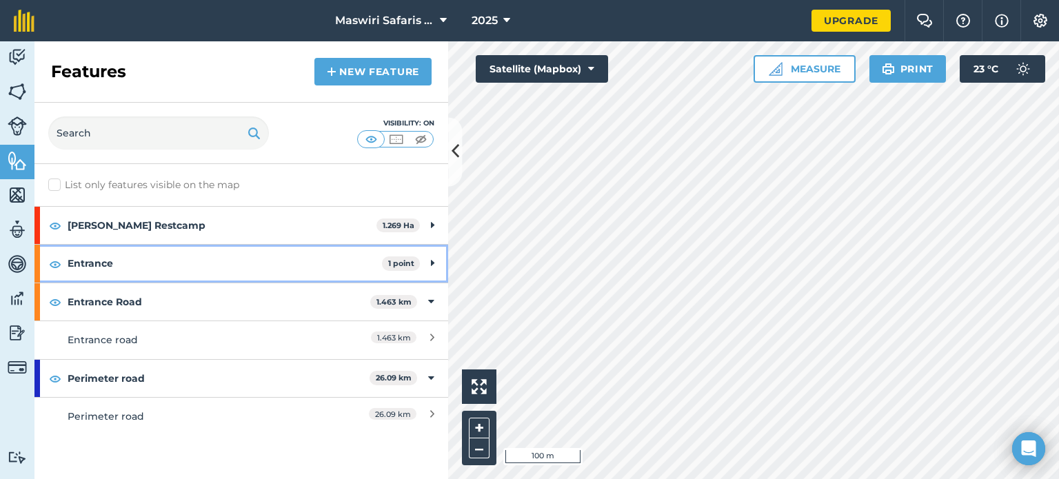
click at [433, 264] on icon at bounding box center [432, 263] width 3 height 15
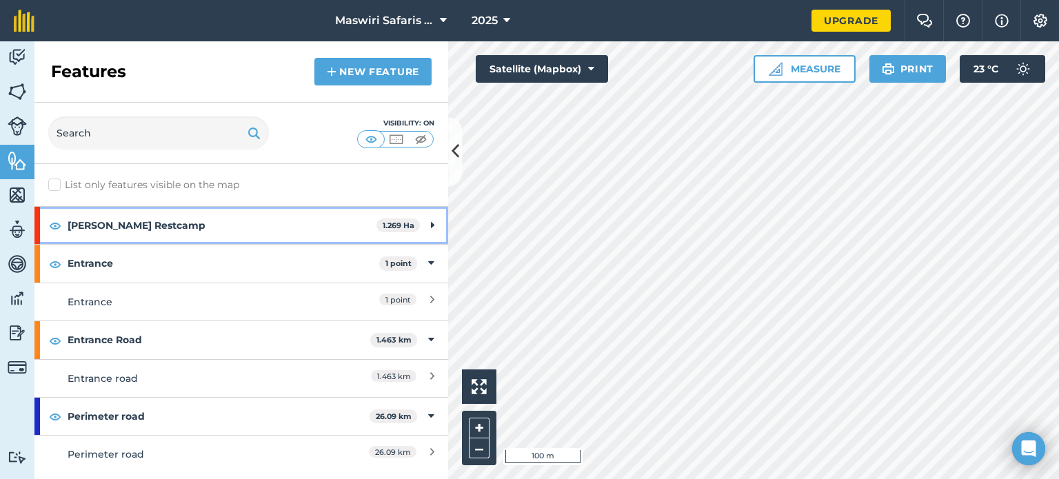
click at [429, 225] on div "Beskow Restcamp 1.269 Ha" at bounding box center [241, 225] width 414 height 37
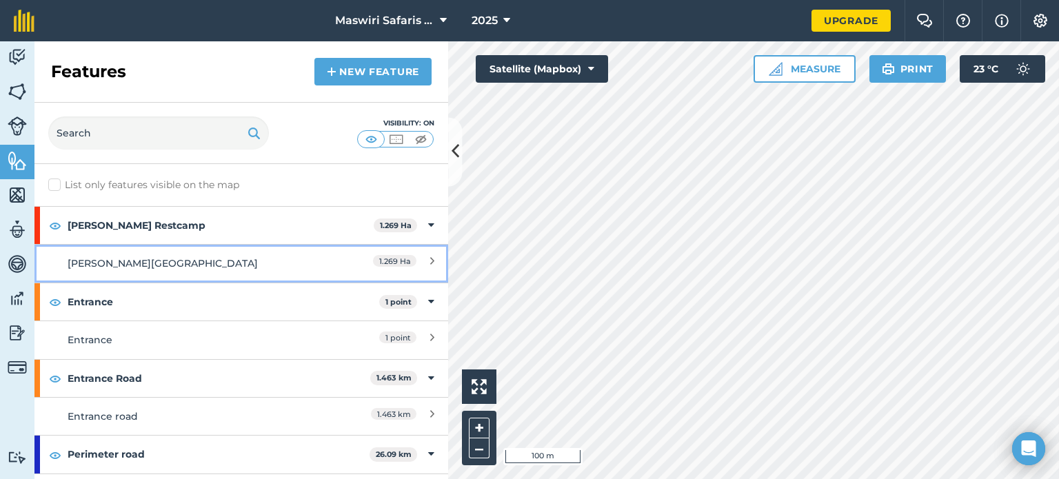
click at [430, 259] on link "Beskow Lodge 1.269 Ha" at bounding box center [241, 263] width 414 height 38
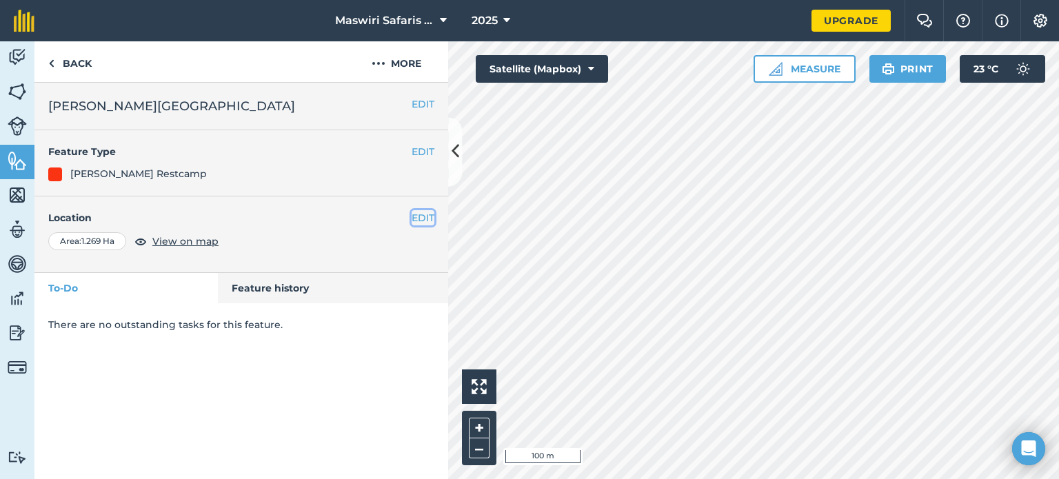
click at [420, 220] on button "EDIT" at bounding box center [423, 217] width 23 height 15
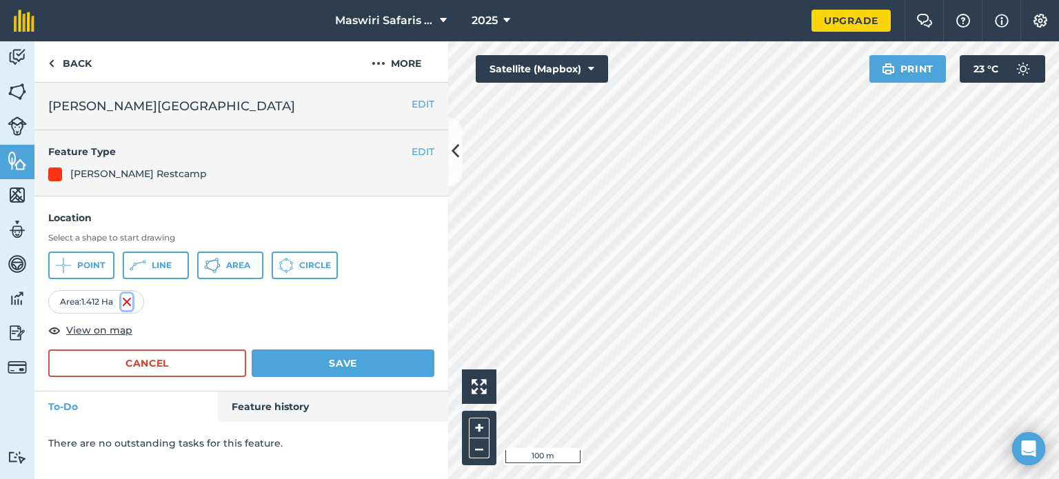
click at [127, 303] on img at bounding box center [126, 302] width 11 height 17
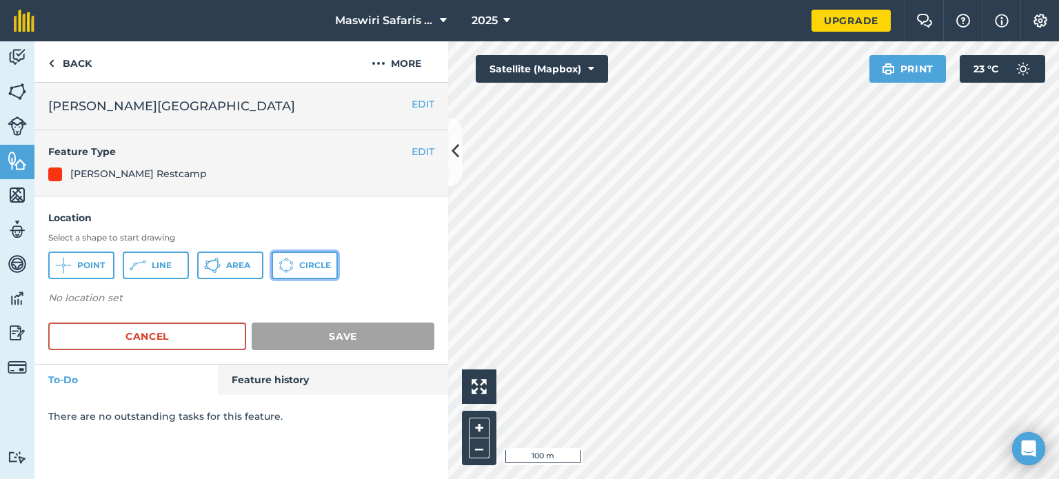
click at [296, 256] on button "Circle" at bounding box center [305, 266] width 66 height 28
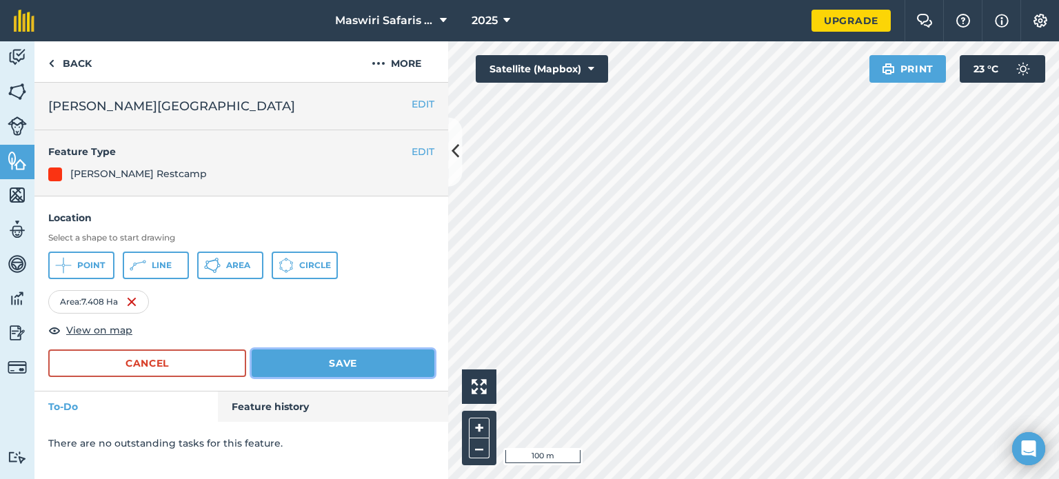
click at [415, 367] on button "Save" at bounding box center [343, 364] width 183 height 28
